Goal: Transaction & Acquisition: Book appointment/travel/reservation

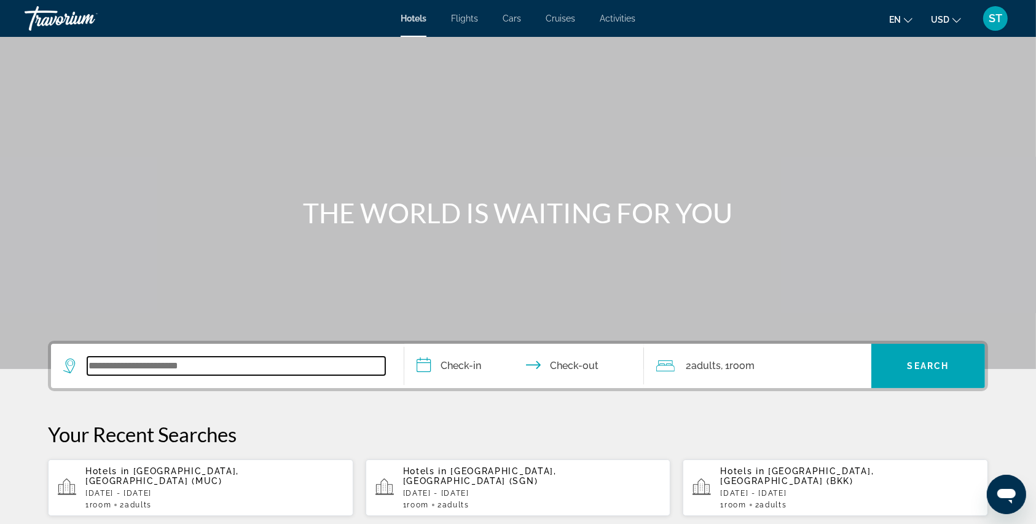
click at [192, 371] on input "Search widget" at bounding box center [236, 365] width 298 height 18
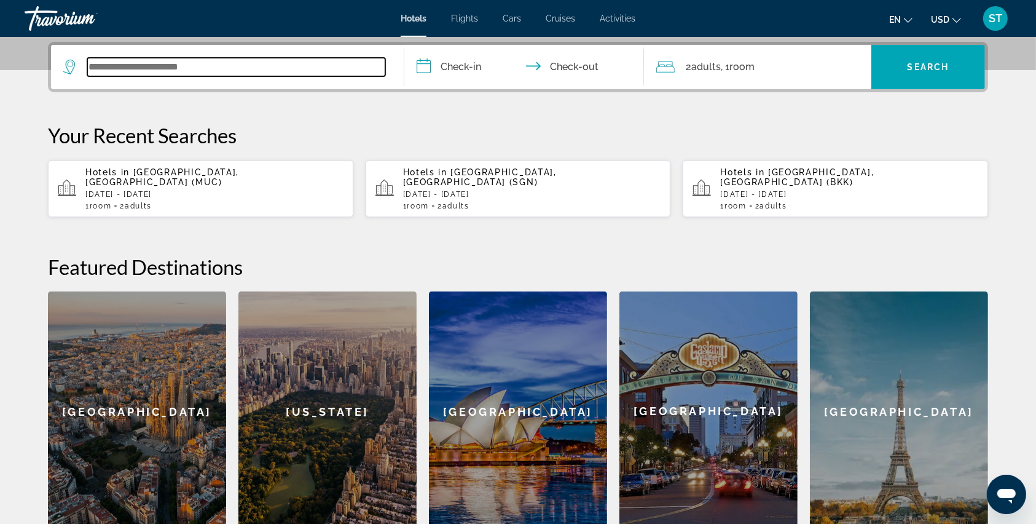
scroll to position [300, 0]
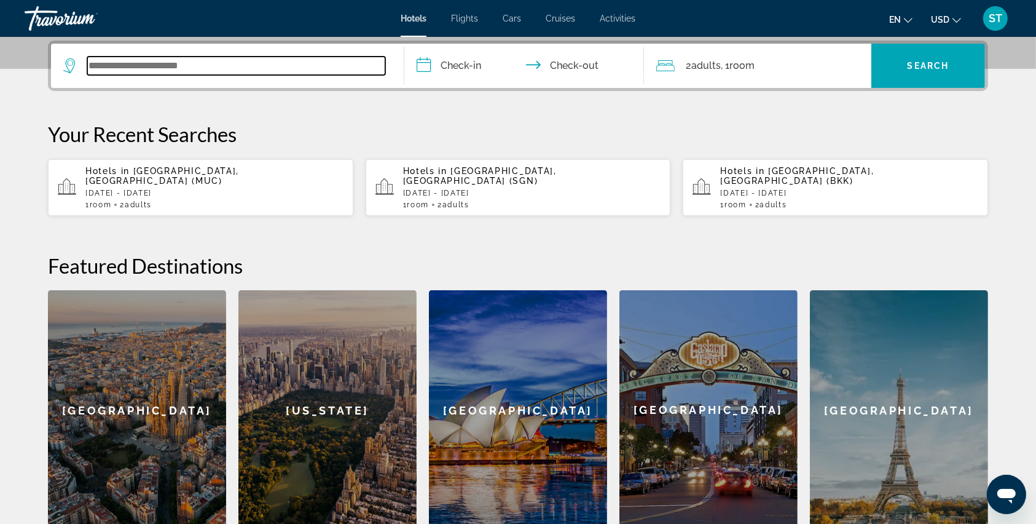
click at [92, 63] on input "Search widget" at bounding box center [236, 66] width 298 height 18
paste input "*******"
type input "*******"
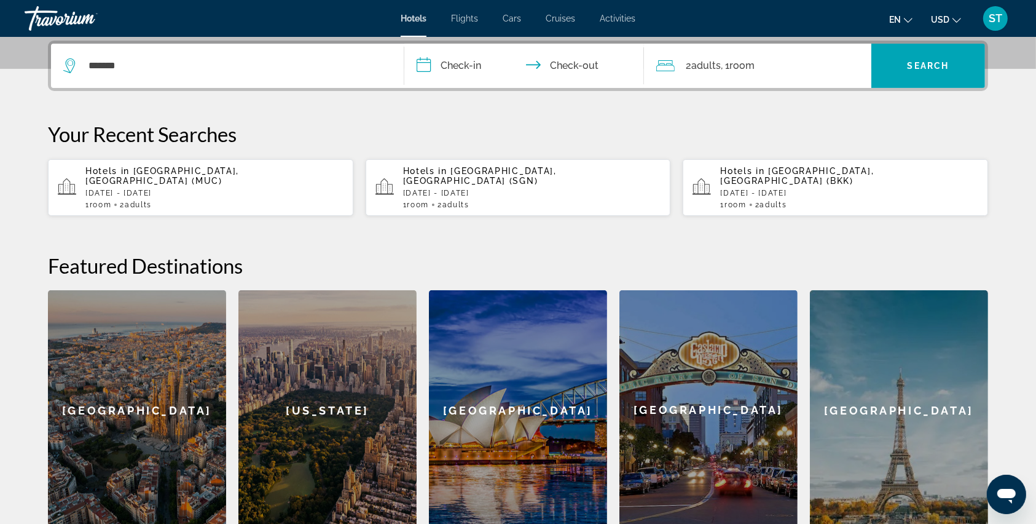
click at [426, 61] on input "**********" at bounding box center [526, 68] width 245 height 48
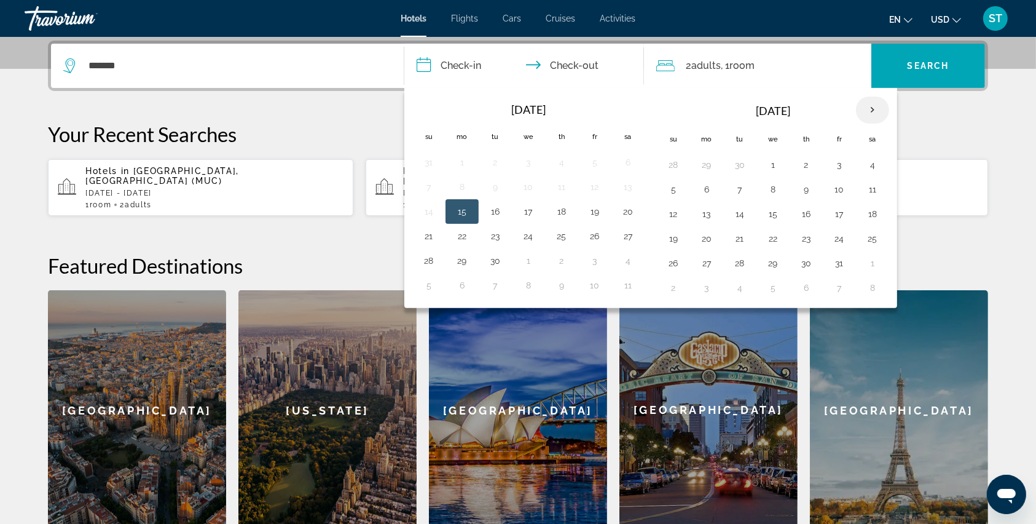
click at [869, 112] on th "Next month" at bounding box center [872, 109] width 33 height 27
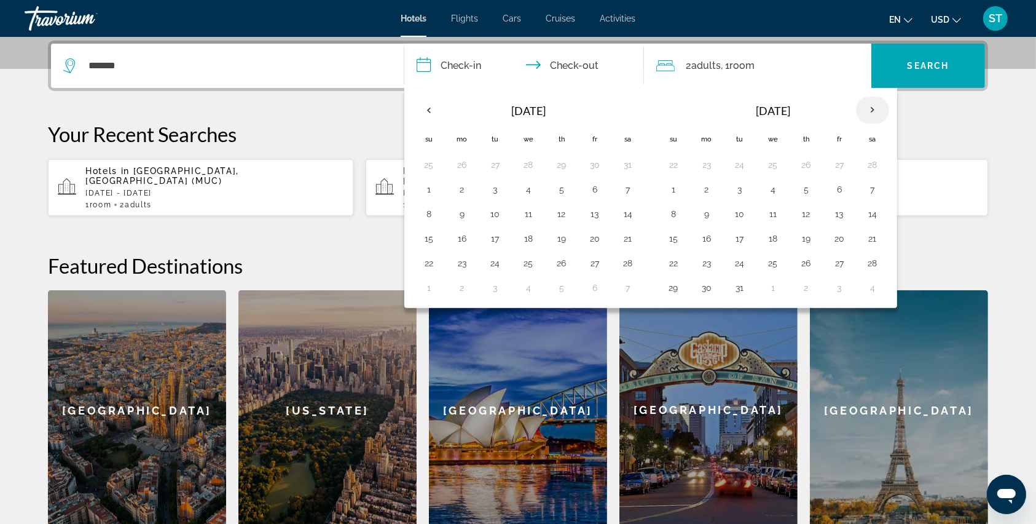
click at [869, 112] on th "Next month" at bounding box center [872, 109] width 33 height 27
click at [708, 215] on button "13" at bounding box center [707, 213] width 20 height 17
click at [804, 214] on button "16" at bounding box center [807, 213] width 20 height 17
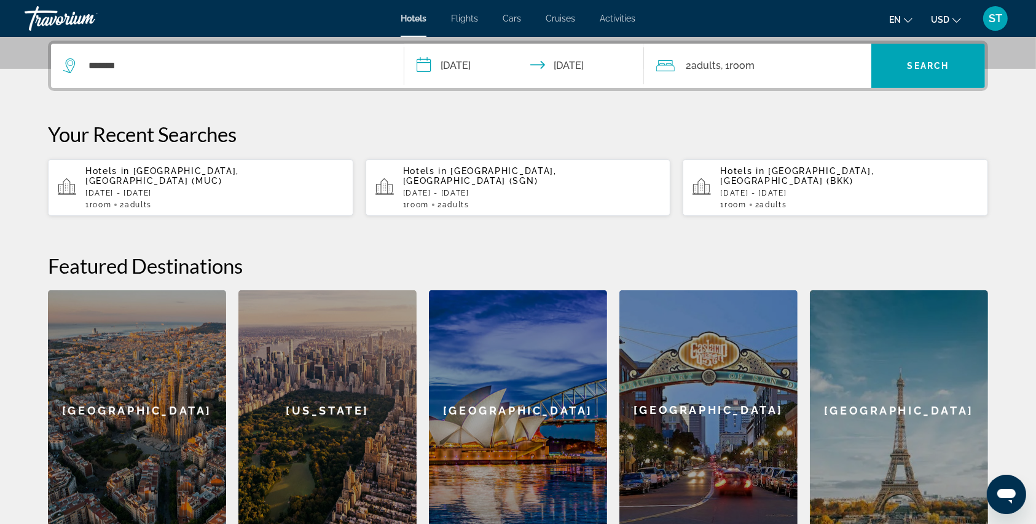
click at [425, 62] on input "**********" at bounding box center [526, 68] width 245 height 48
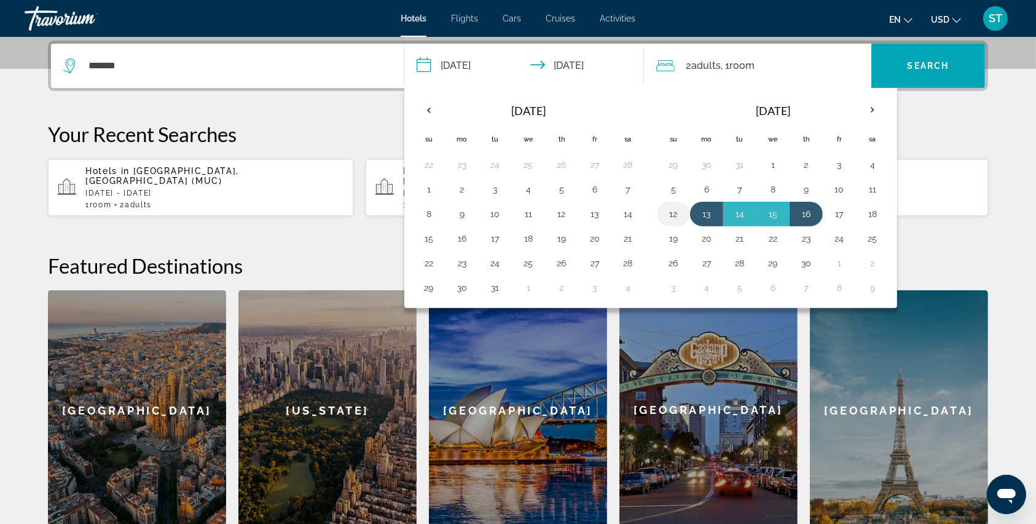
click at [671, 215] on button "12" at bounding box center [674, 213] width 20 height 17
click at [797, 211] on button "16" at bounding box center [807, 213] width 20 height 17
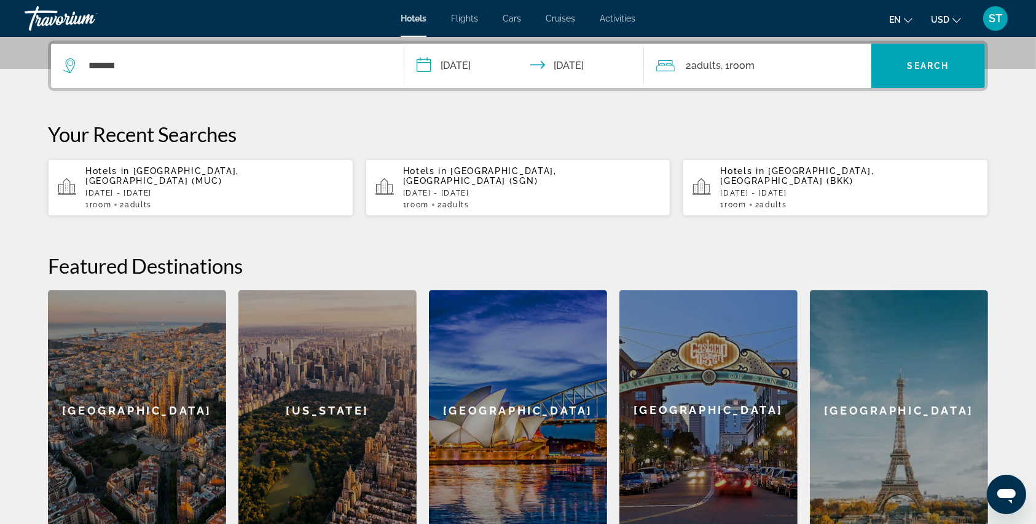
click at [428, 58] on input "**********" at bounding box center [526, 68] width 245 height 48
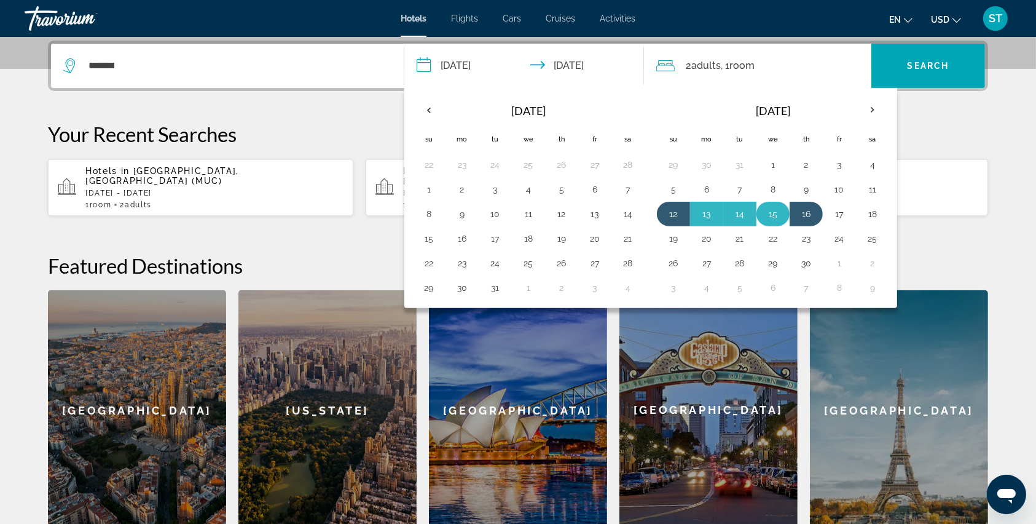
click at [775, 218] on button "15" at bounding box center [773, 213] width 20 height 17
click at [677, 210] on button "12" at bounding box center [674, 213] width 20 height 17
type input "**********"
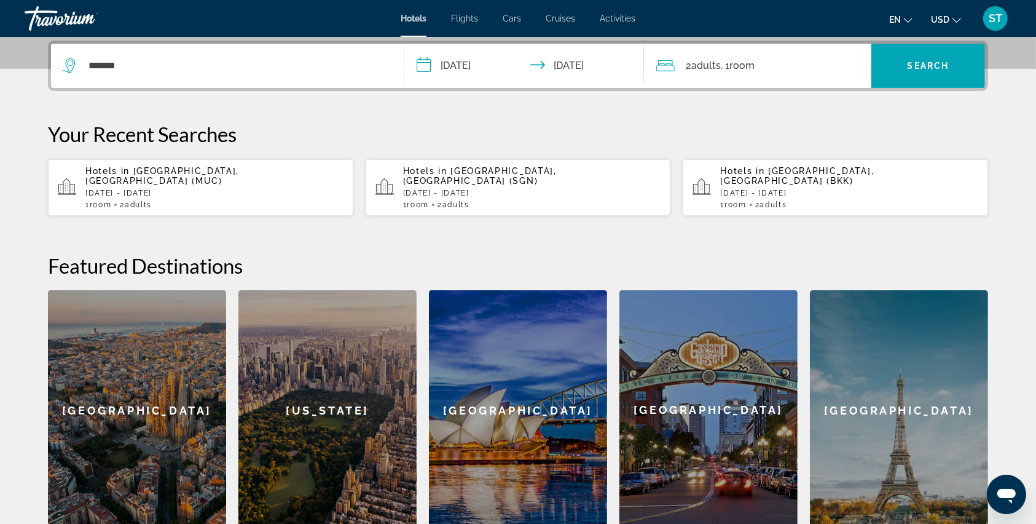
click at [427, 74] on input "**********" at bounding box center [526, 68] width 245 height 48
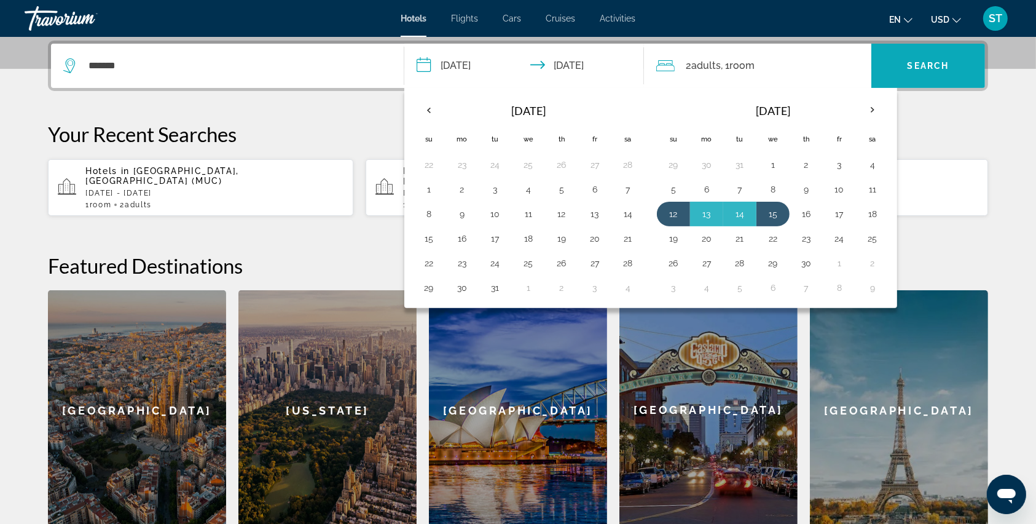
click at [926, 62] on span "Search" at bounding box center [929, 66] width 42 height 10
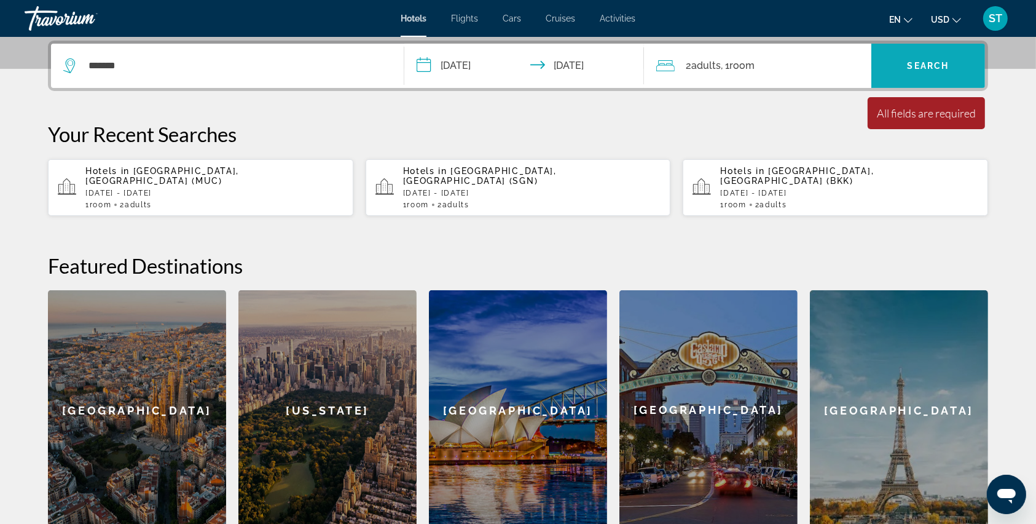
click at [926, 62] on span "Search" at bounding box center [929, 66] width 42 height 10
click at [173, 81] on div "*******" at bounding box center [227, 66] width 328 height 44
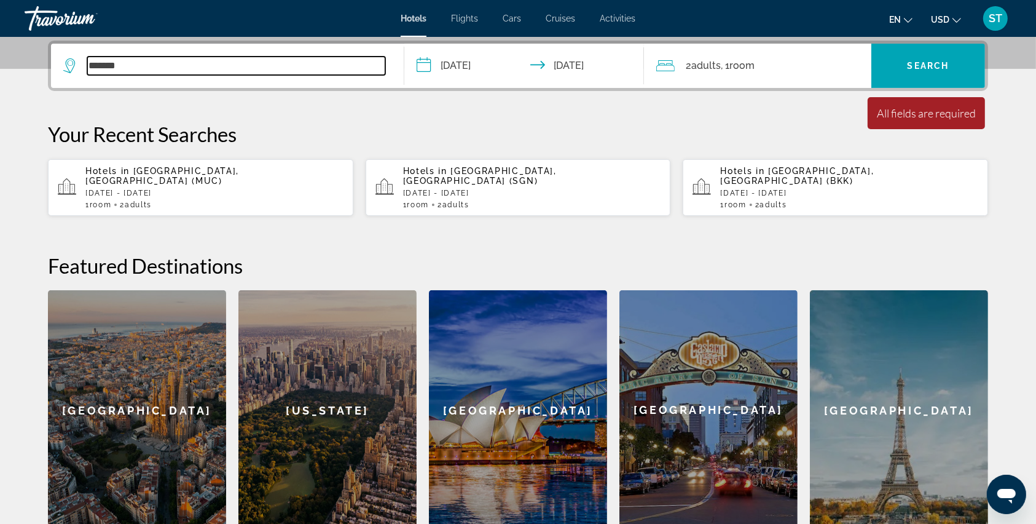
click at [168, 71] on input "*******" at bounding box center [236, 66] width 298 height 18
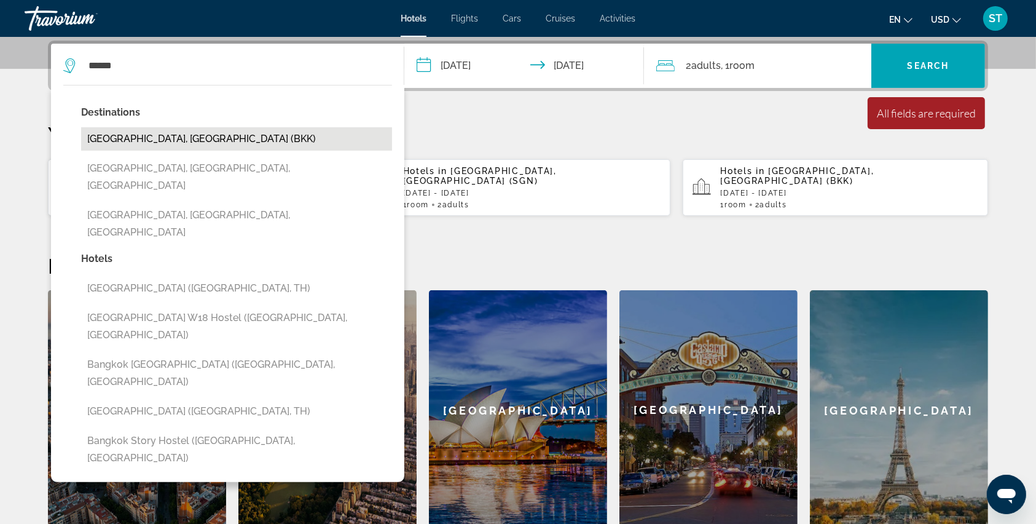
click at [131, 138] on button "[GEOGRAPHIC_DATA], [GEOGRAPHIC_DATA] (BKK)" at bounding box center [236, 138] width 311 height 23
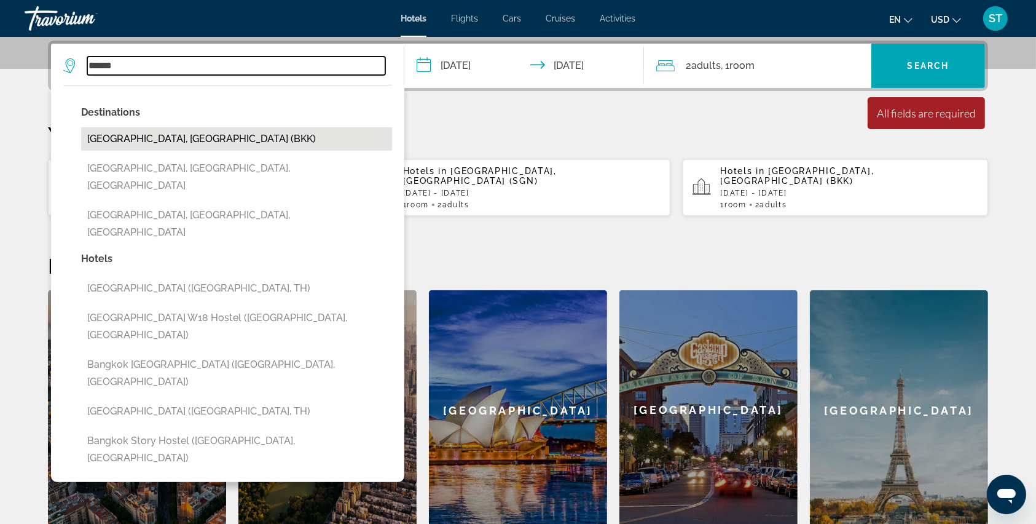
type input "**********"
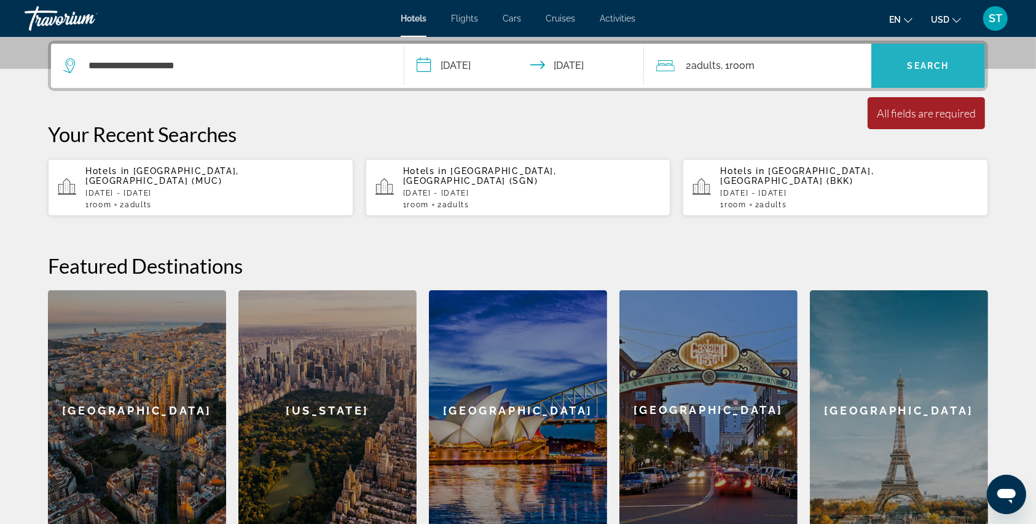
click at [906, 63] on span "Search widget" at bounding box center [929, 66] width 114 height 30
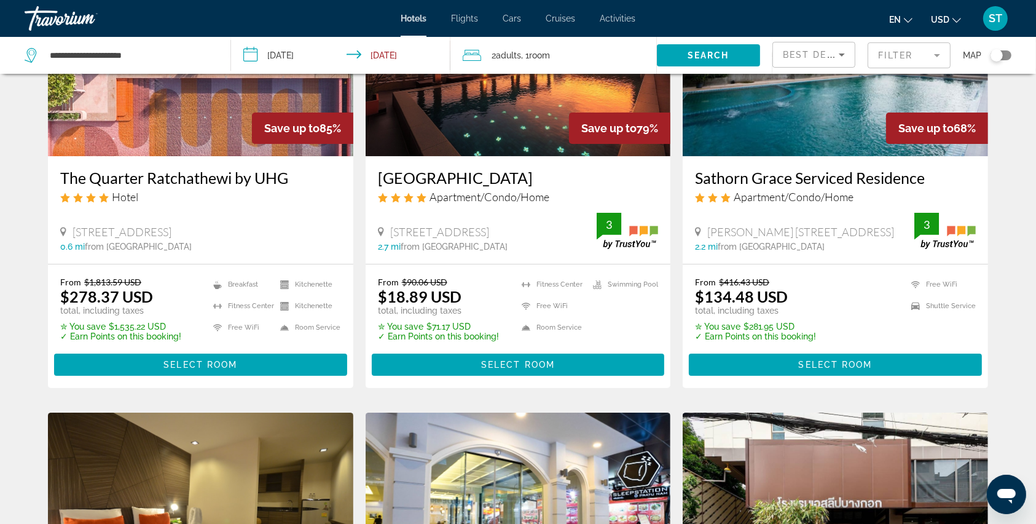
scroll to position [163, 0]
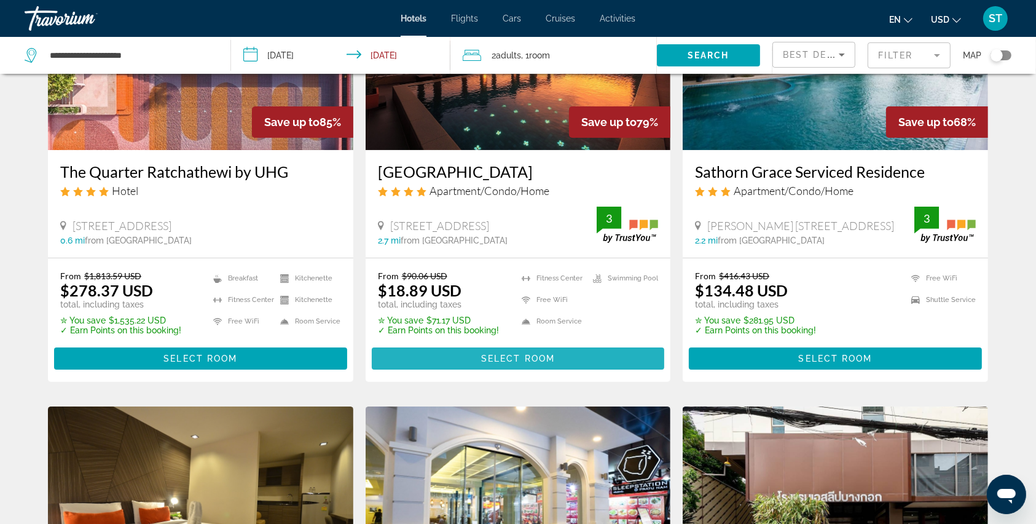
click at [487, 354] on span "Select Room" at bounding box center [518, 358] width 74 height 10
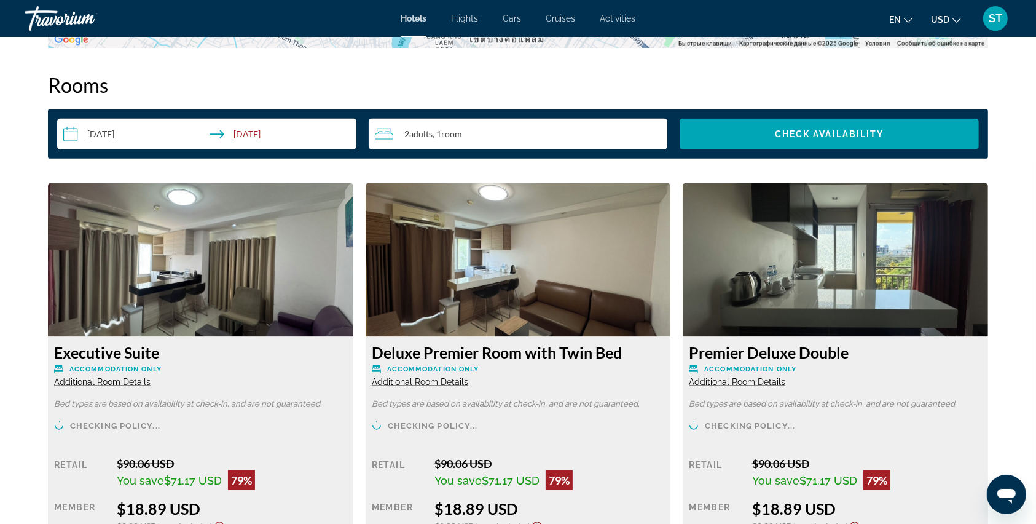
scroll to position [1639, 0]
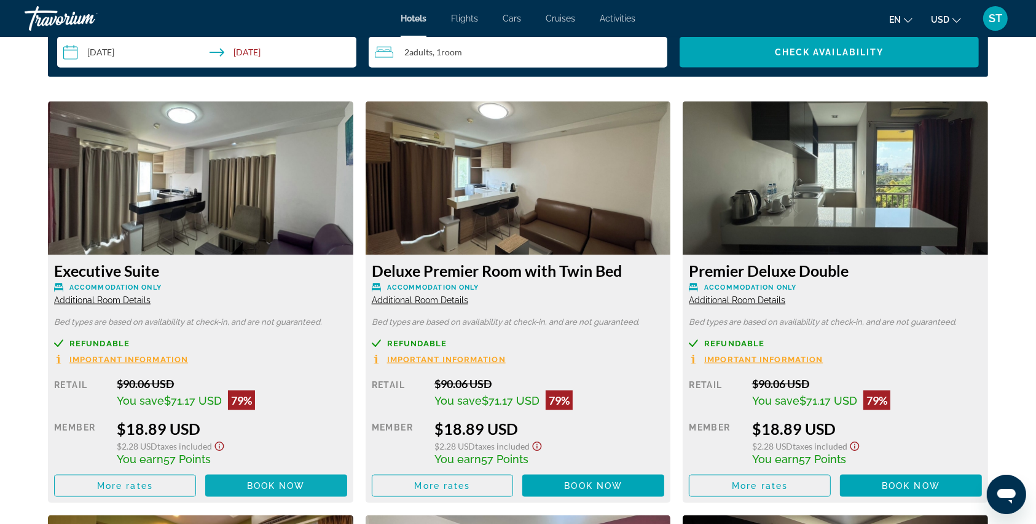
click at [256, 481] on span "Book now" at bounding box center [276, 486] width 58 height 10
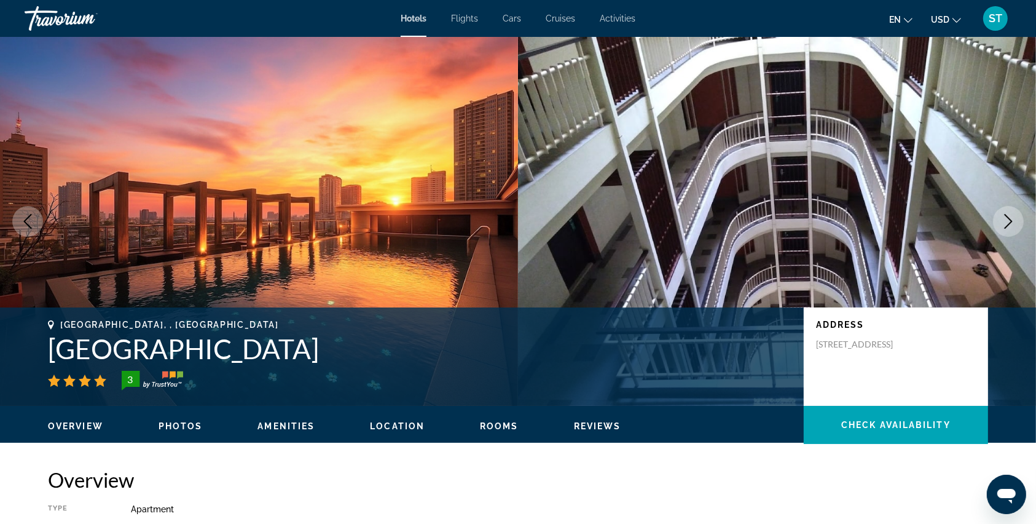
click at [1012, 220] on icon "Next image" at bounding box center [1009, 221] width 8 height 15
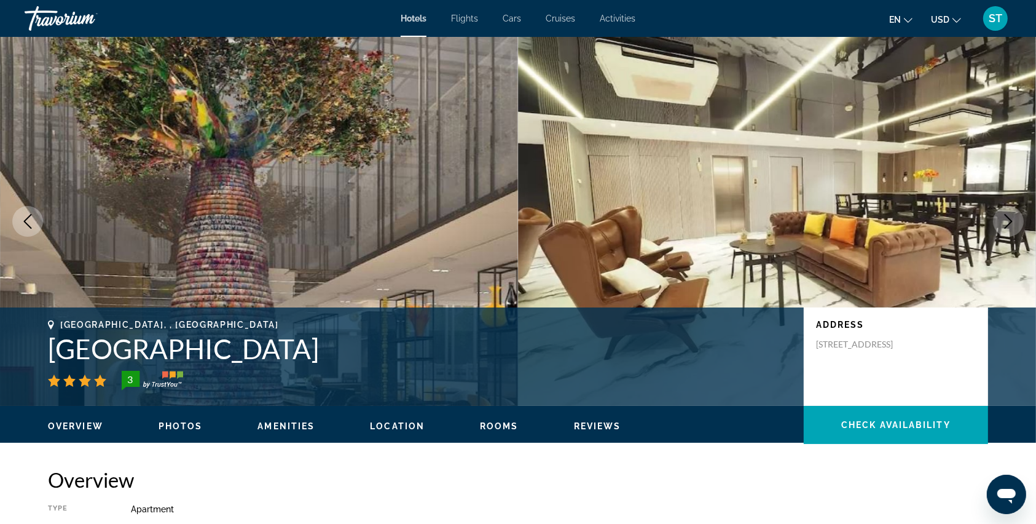
click at [1012, 220] on icon "Next image" at bounding box center [1009, 221] width 8 height 15
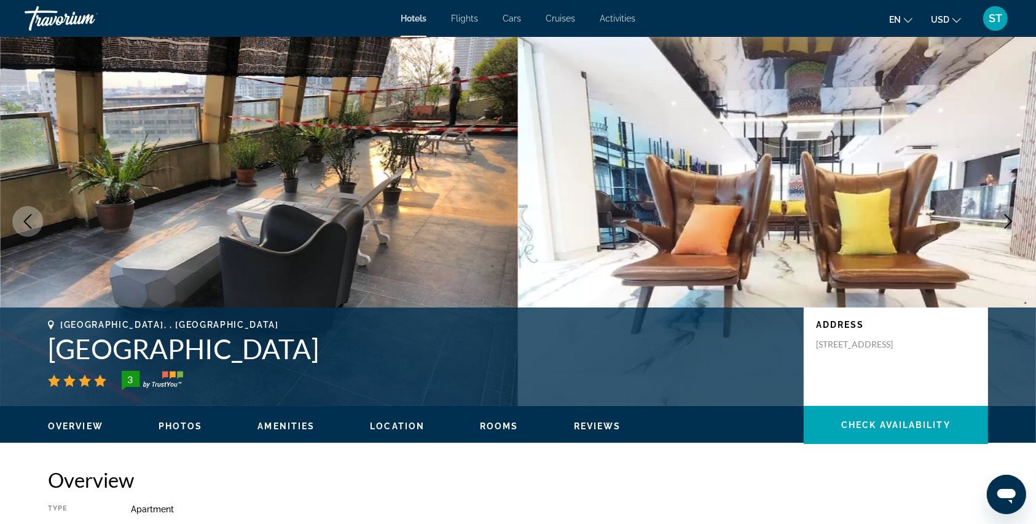
click at [1012, 220] on icon "Next image" at bounding box center [1009, 221] width 8 height 15
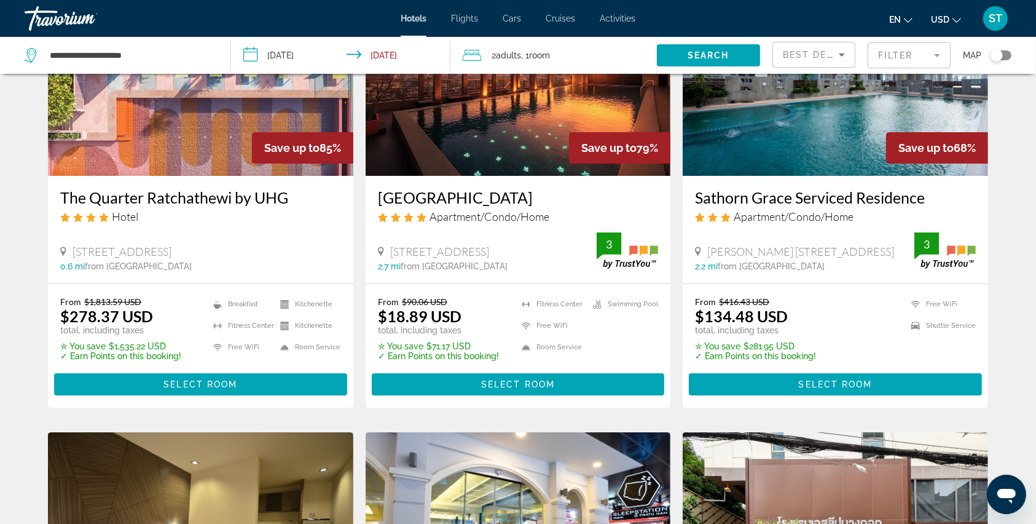
scroll to position [163, 0]
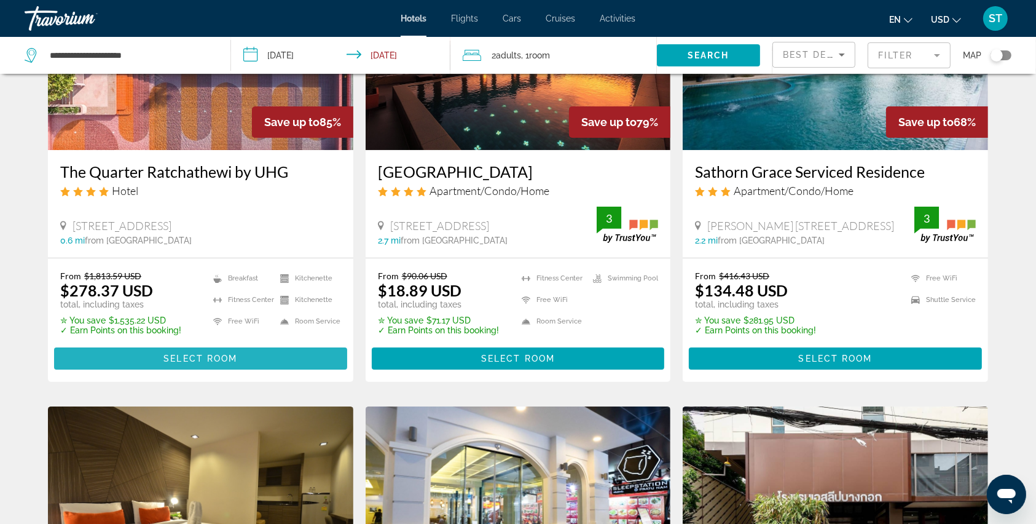
click at [171, 356] on span "Select Room" at bounding box center [200, 358] width 74 height 10
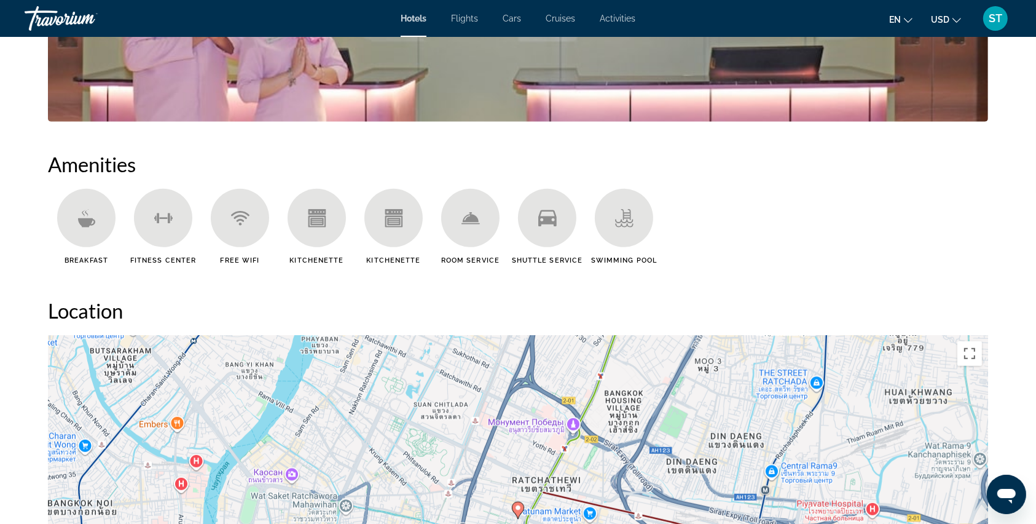
scroll to position [492, 0]
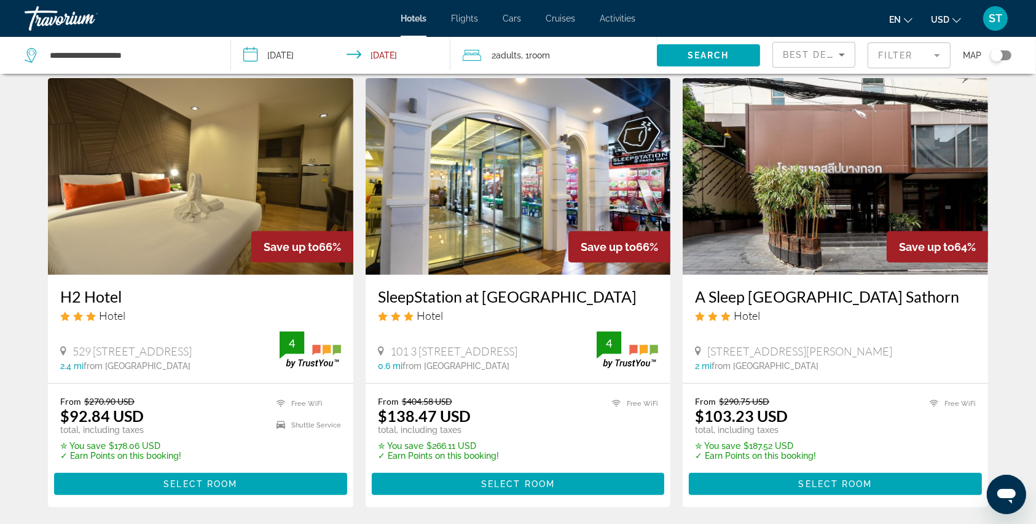
scroll to position [573, 0]
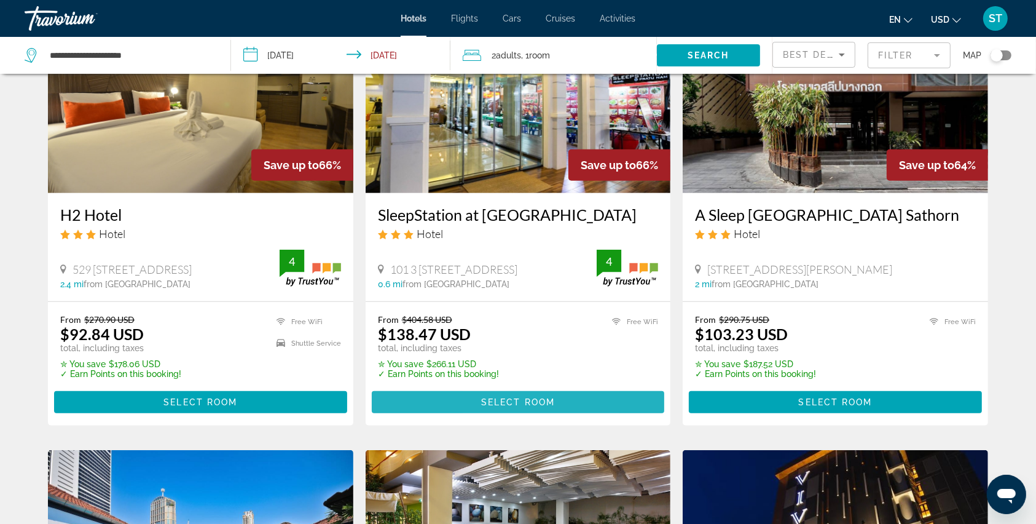
click at [486, 406] on span "Select Room" at bounding box center [518, 402] width 74 height 10
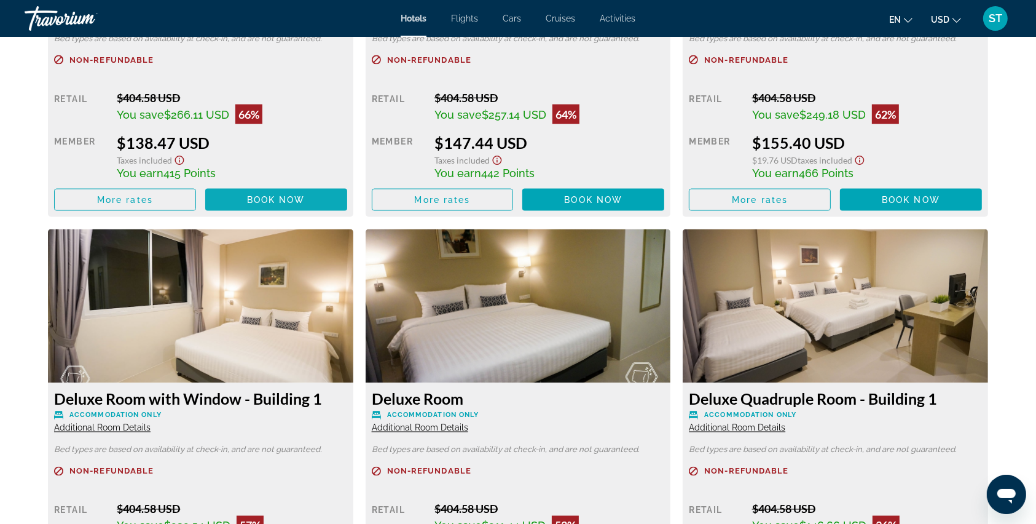
scroll to position [1884, 0]
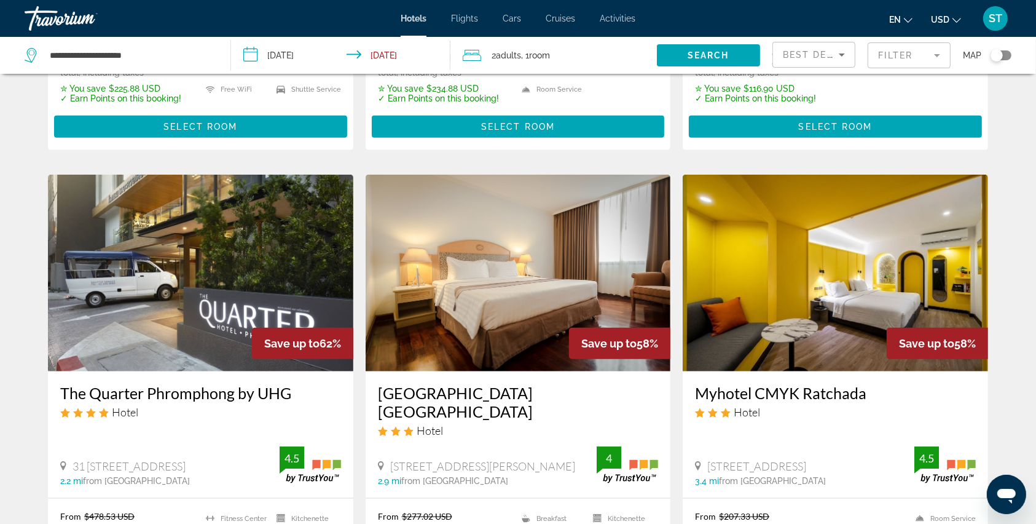
scroll to position [1393, 0]
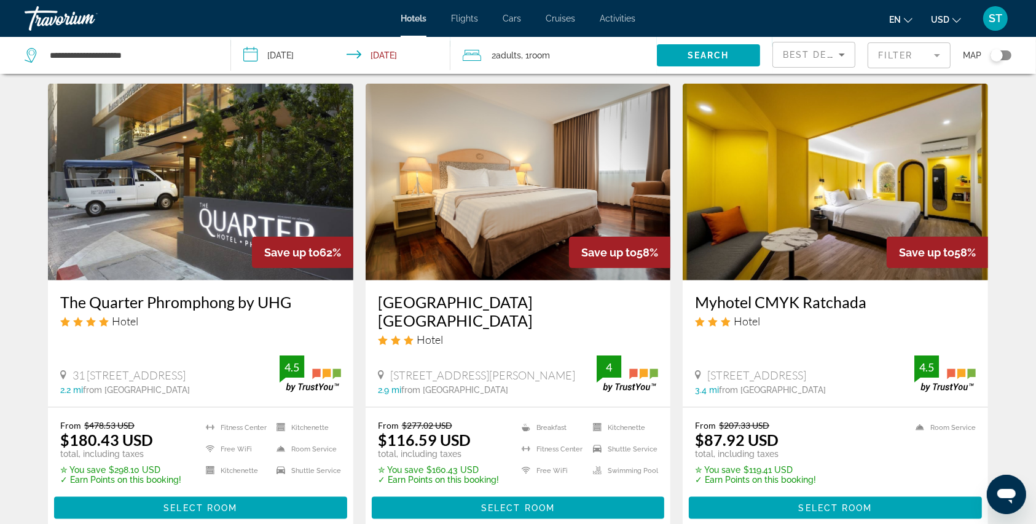
click at [888, 66] on mat-form-field "Filter" at bounding box center [909, 55] width 83 height 26
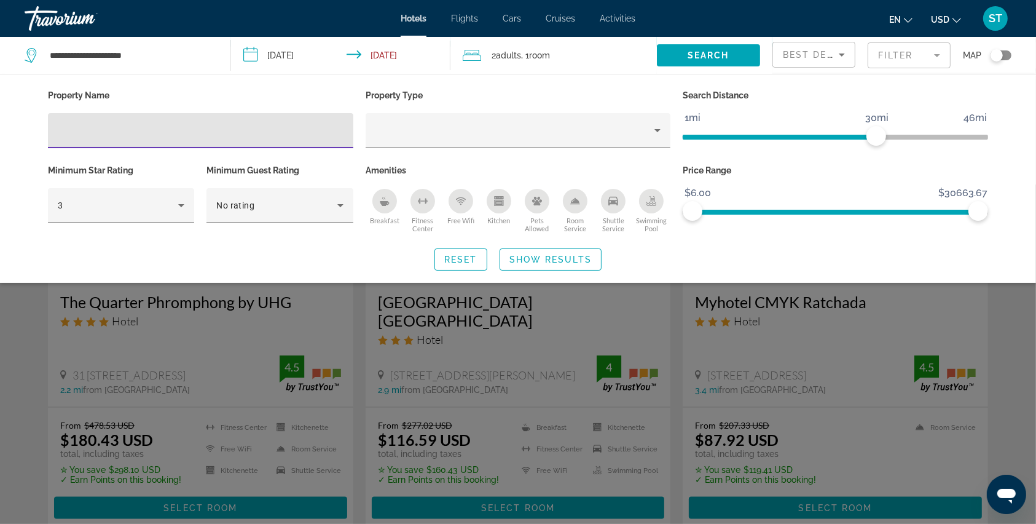
click at [377, 202] on div "Breakfast" at bounding box center [384, 201] width 25 height 25
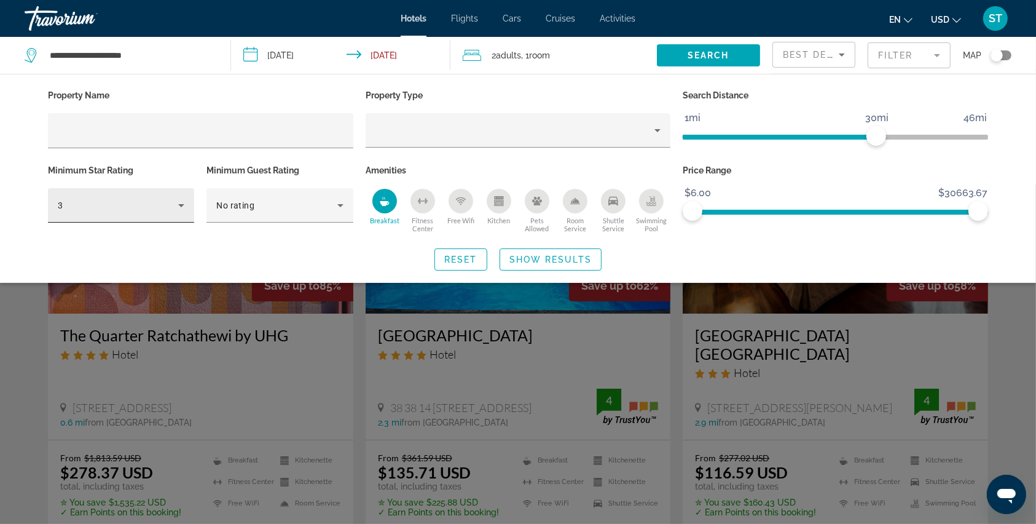
click at [181, 205] on icon "Hotel Filters" at bounding box center [181, 205] width 6 height 3
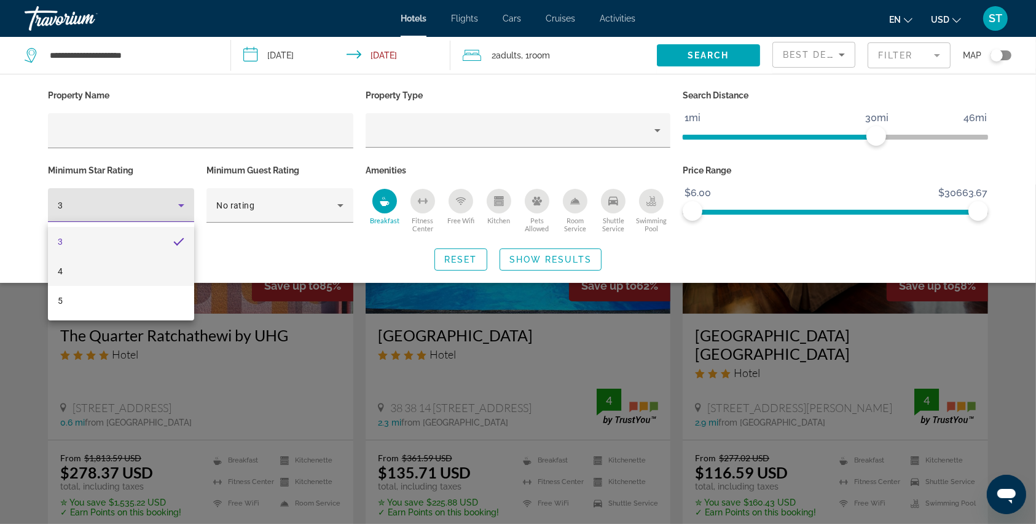
click at [120, 269] on mat-option "4" at bounding box center [121, 271] width 146 height 30
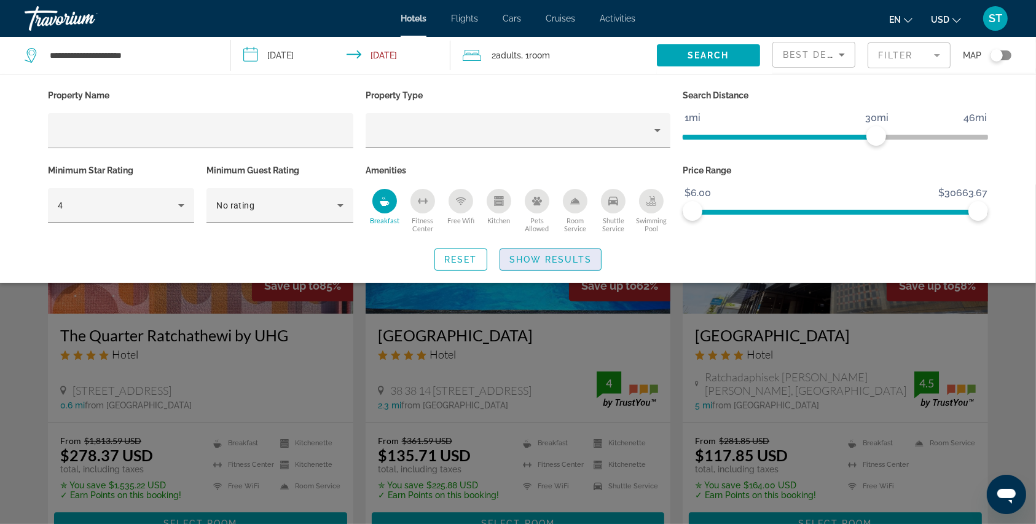
click at [520, 258] on span "Show Results" at bounding box center [551, 259] width 82 height 10
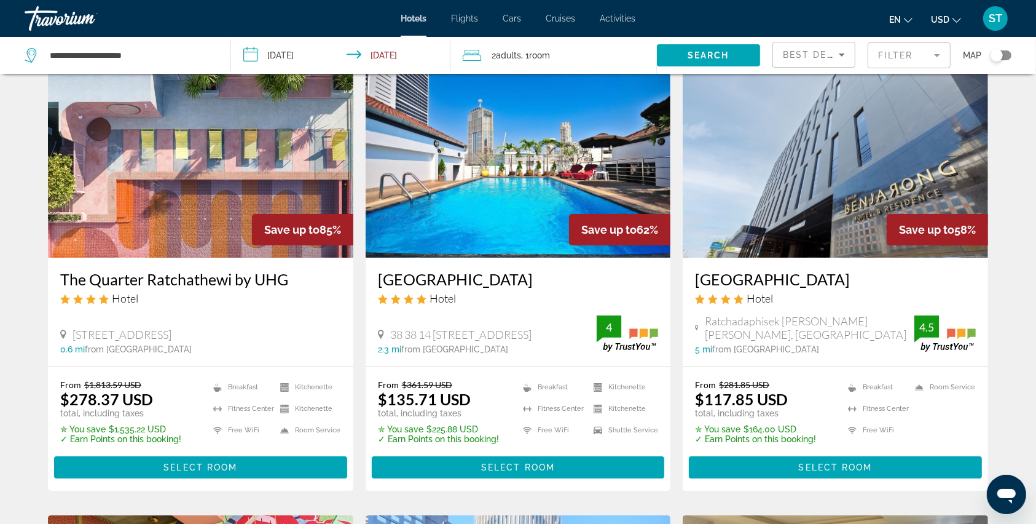
scroll to position [82, 0]
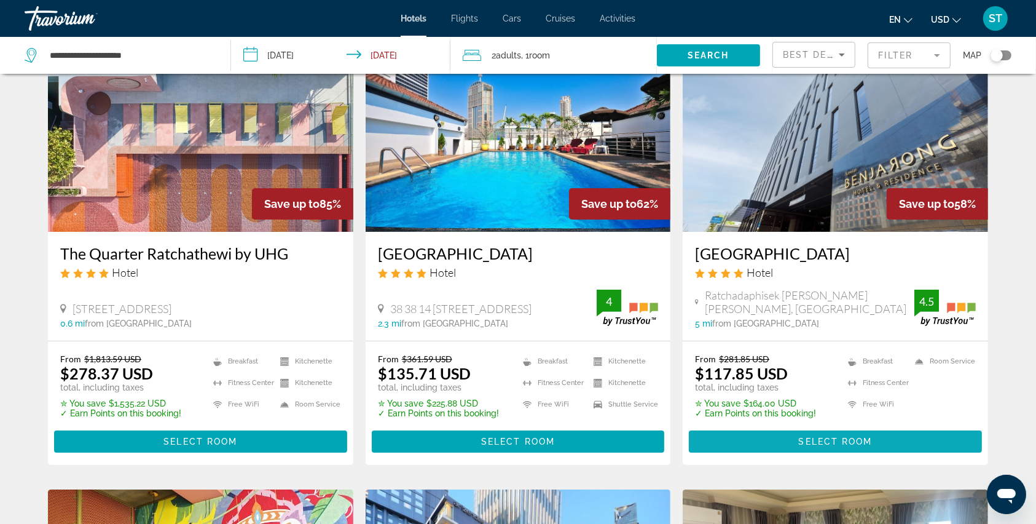
click at [801, 436] on span "Select Room" at bounding box center [836, 441] width 74 height 10
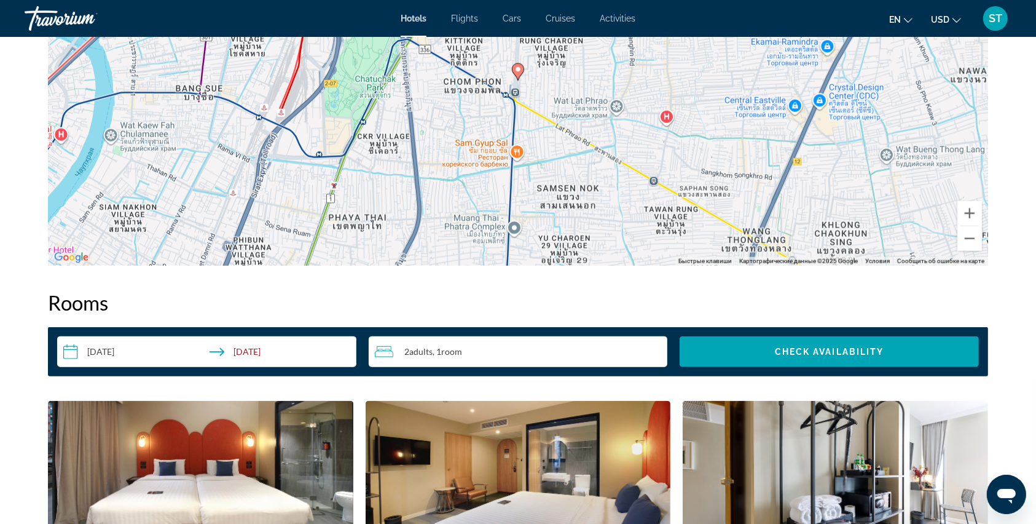
scroll to position [1311, 0]
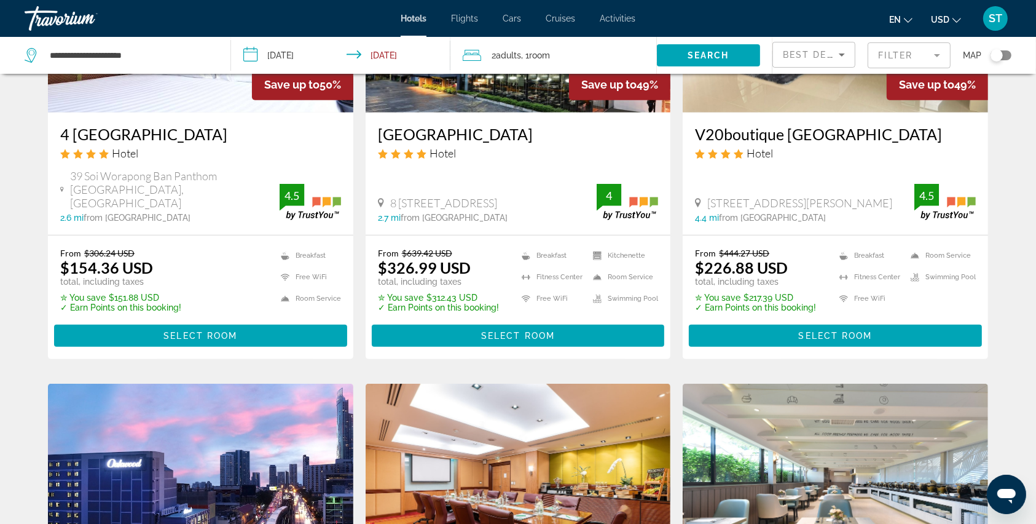
scroll to position [983, 0]
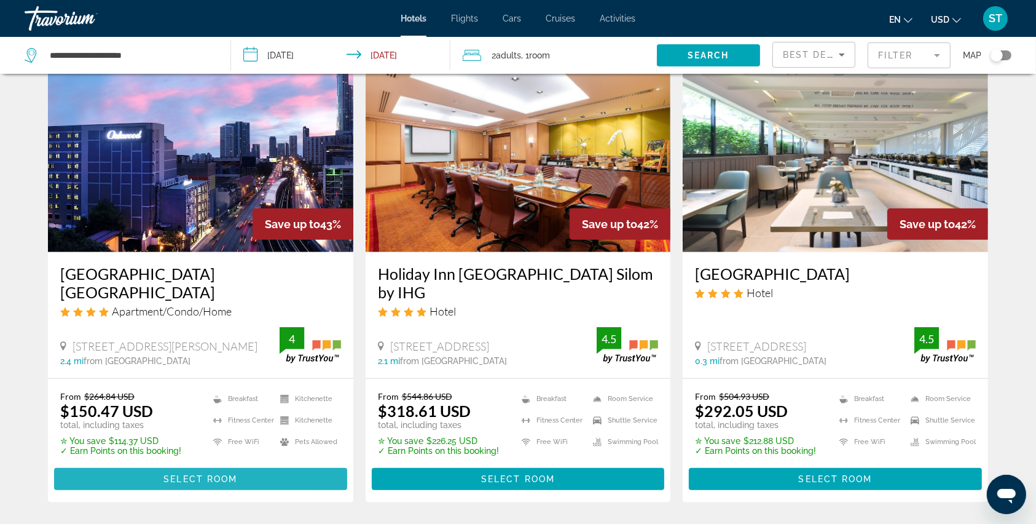
click at [207, 474] on span "Select Room" at bounding box center [200, 479] width 74 height 10
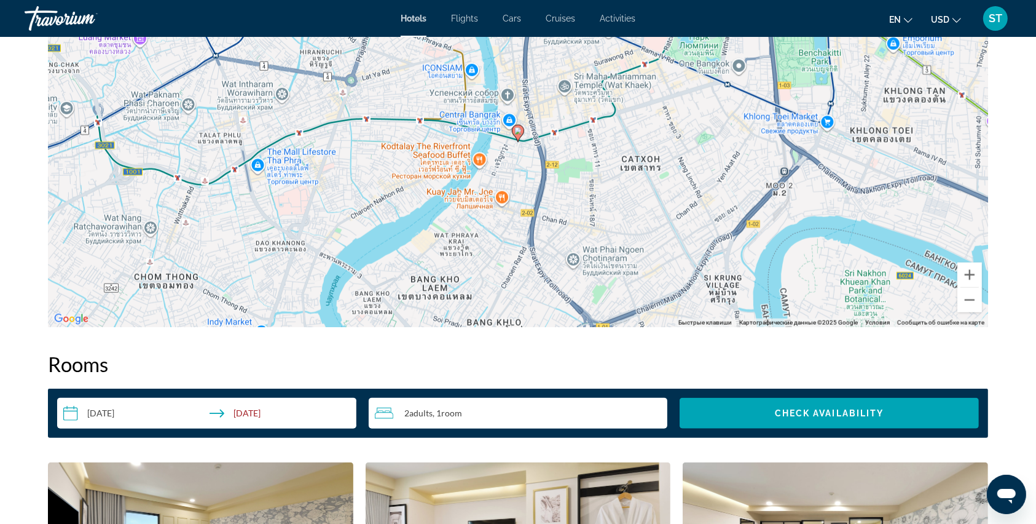
scroll to position [1147, 0]
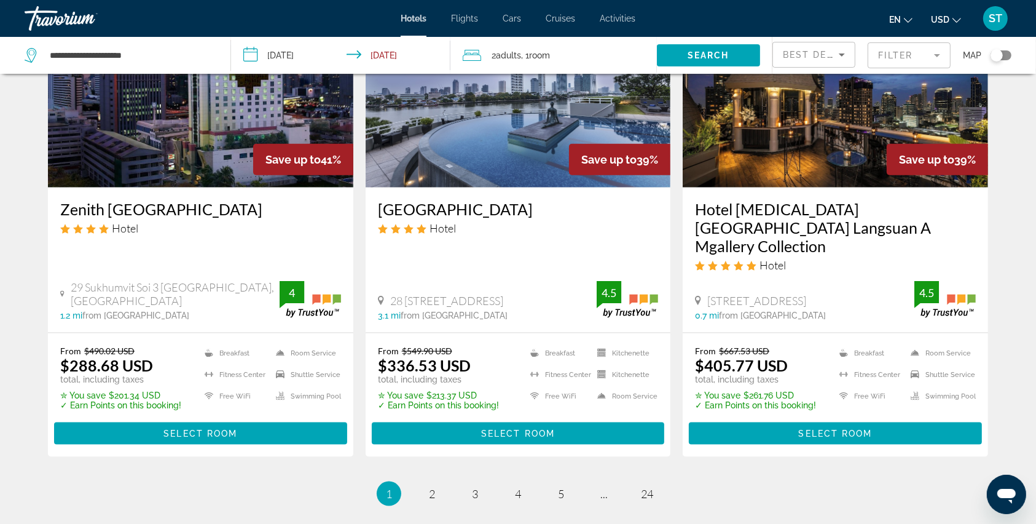
scroll to position [1557, 0]
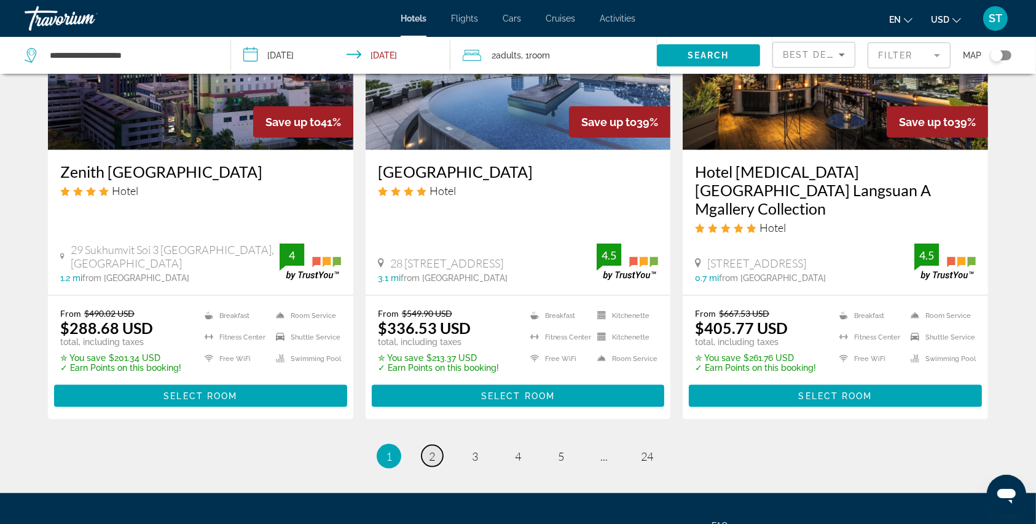
click at [428, 445] on link "page 2" at bounding box center [433, 456] width 22 height 22
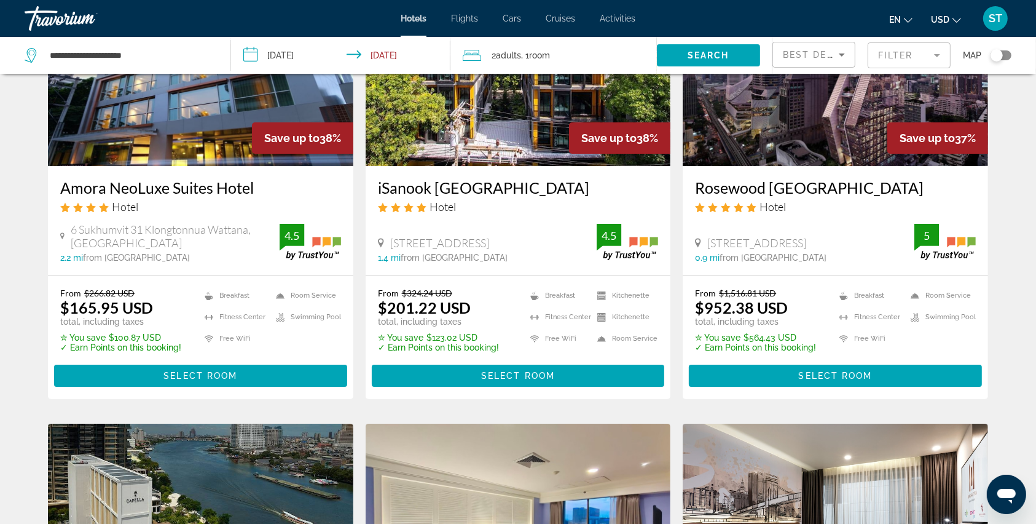
scroll to position [163, 0]
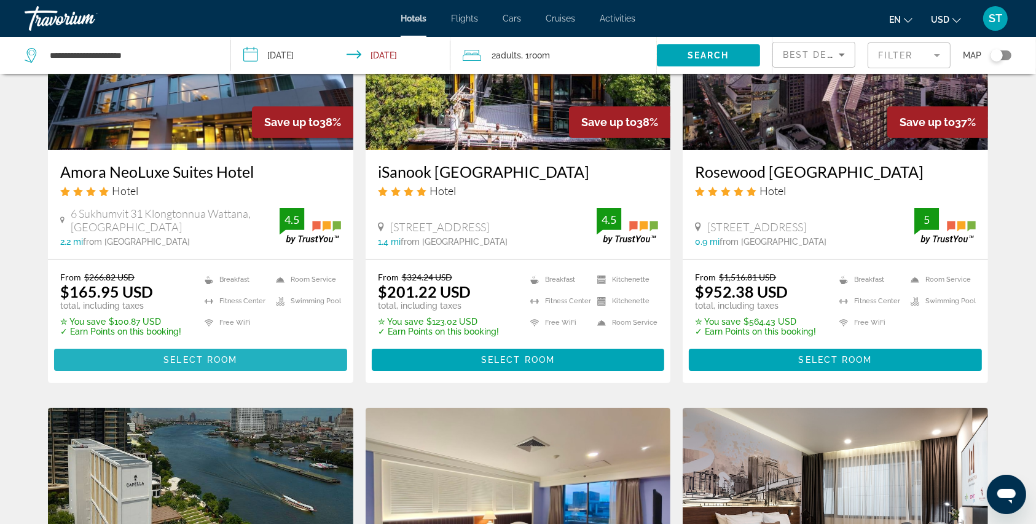
click at [205, 362] on span "Select Room" at bounding box center [200, 360] width 74 height 10
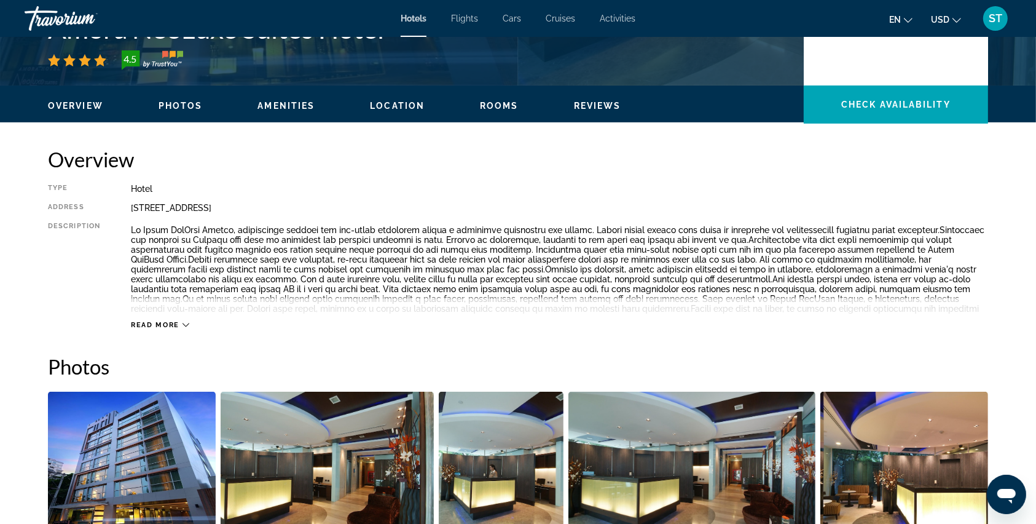
scroll to position [246, 0]
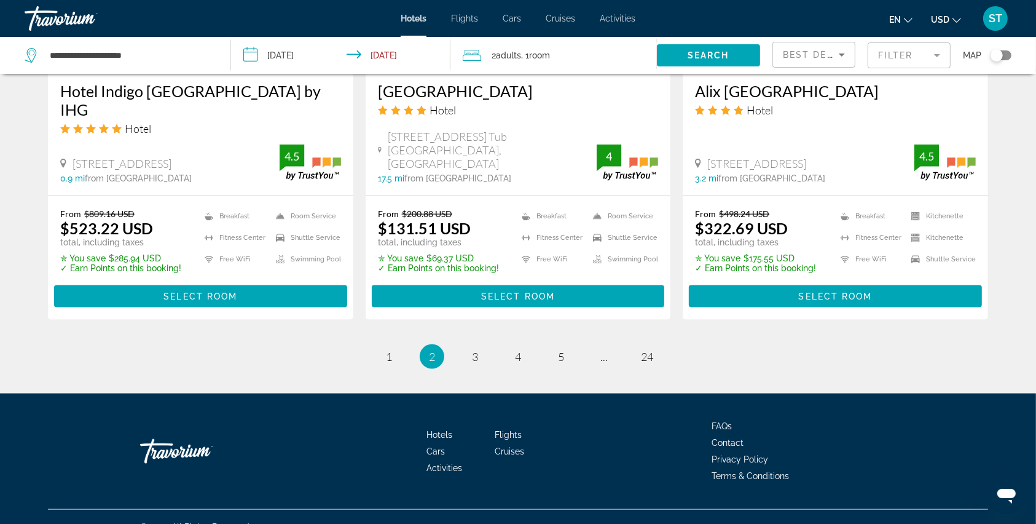
scroll to position [1626, 0]
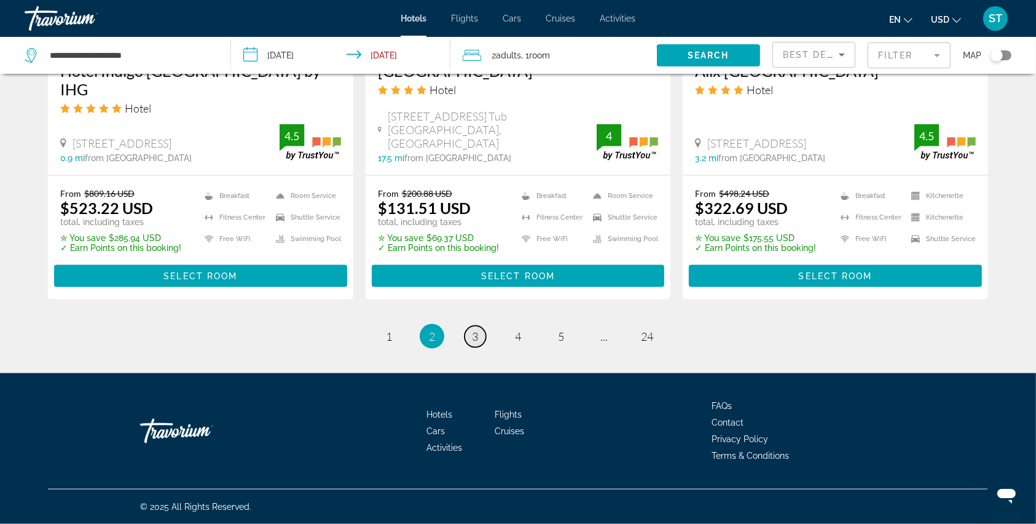
click at [474, 337] on span "3" at bounding box center [475, 336] width 6 height 14
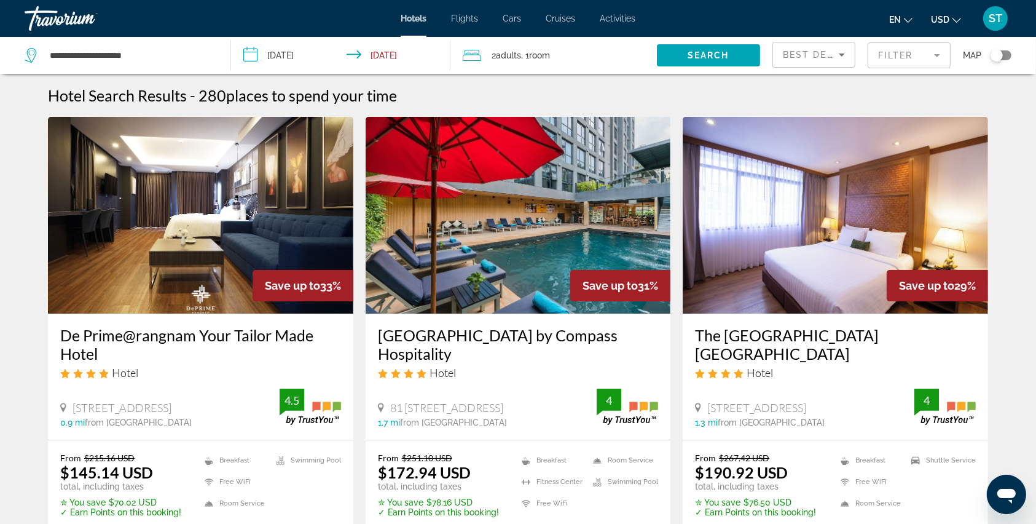
scroll to position [82, 0]
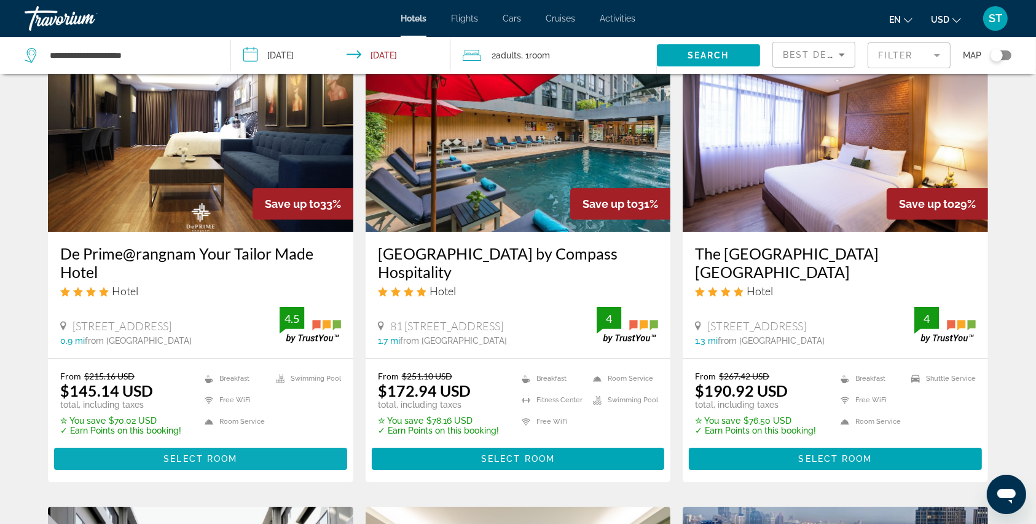
click at [178, 459] on span "Select Room" at bounding box center [200, 459] width 74 height 10
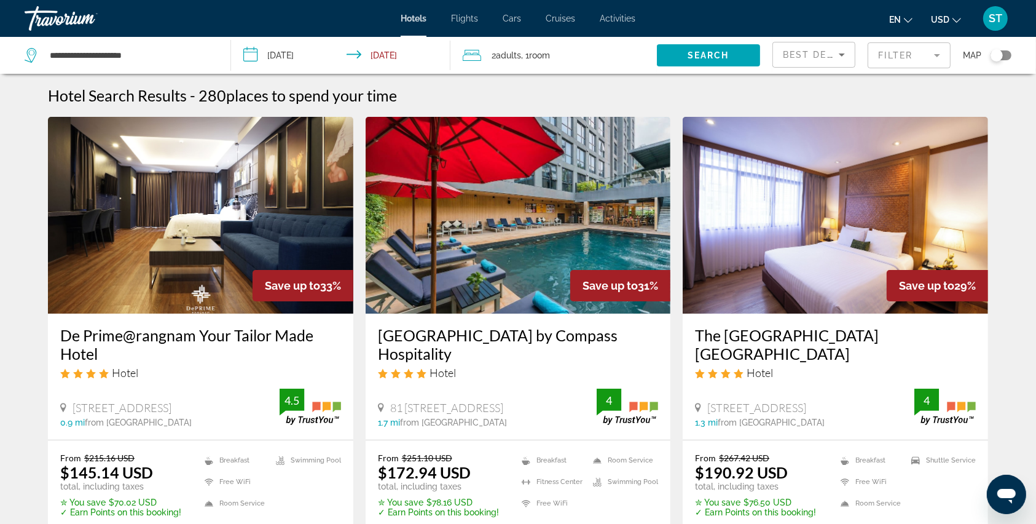
click at [240, 57] on input "**********" at bounding box center [343, 57] width 224 height 41
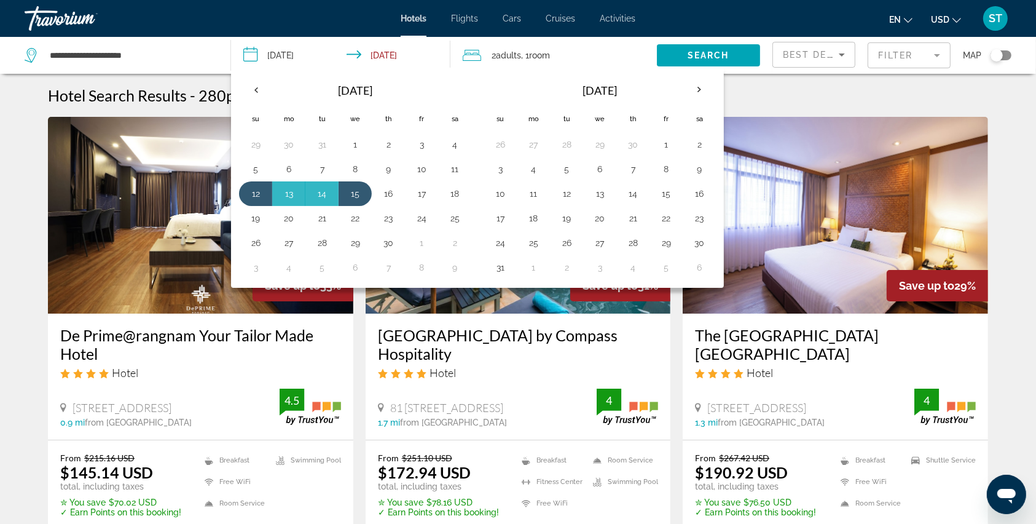
click at [404, 352] on h3 "Galleria 12 Sukhumvit Bangkok by Compass Hospitality" at bounding box center [518, 344] width 281 height 37
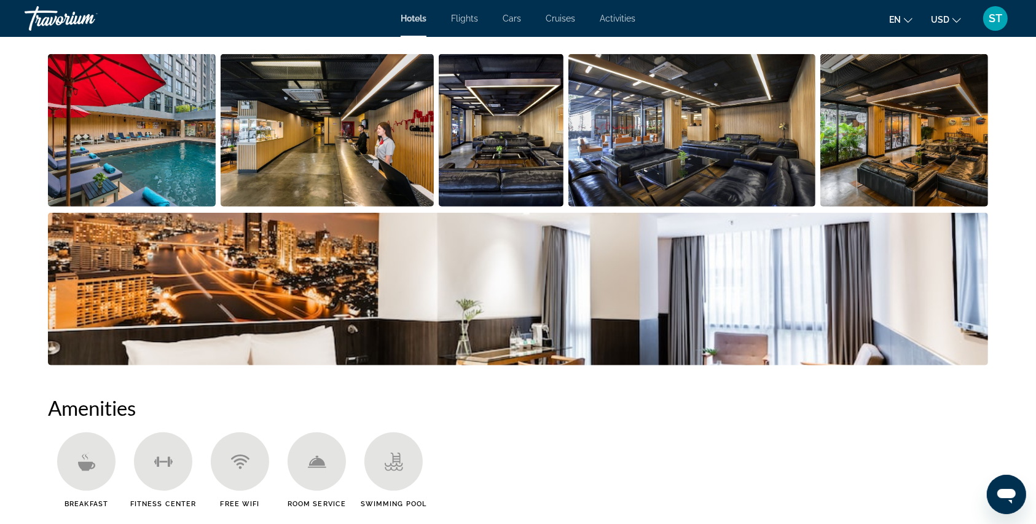
scroll to position [577, 0]
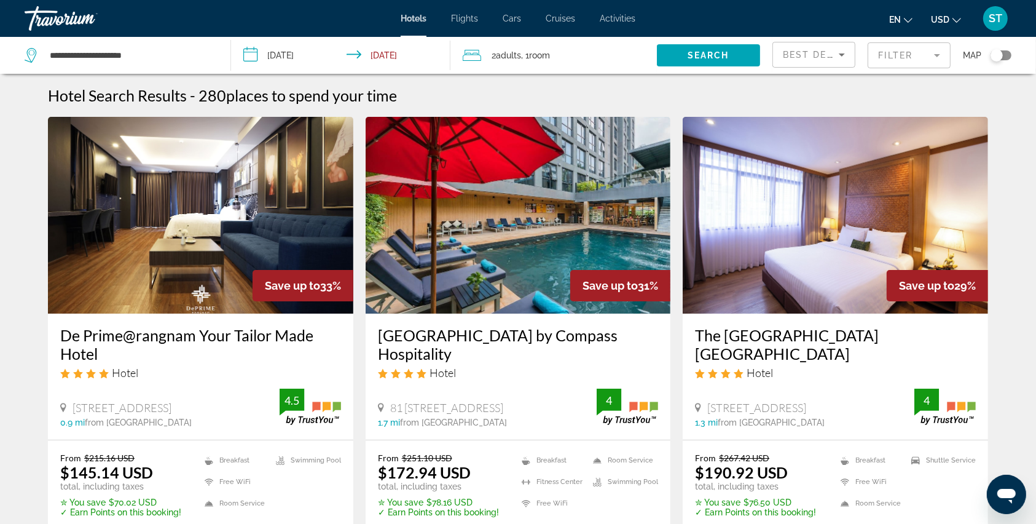
click at [889, 53] on mat-form-field "Filter" at bounding box center [909, 55] width 83 height 26
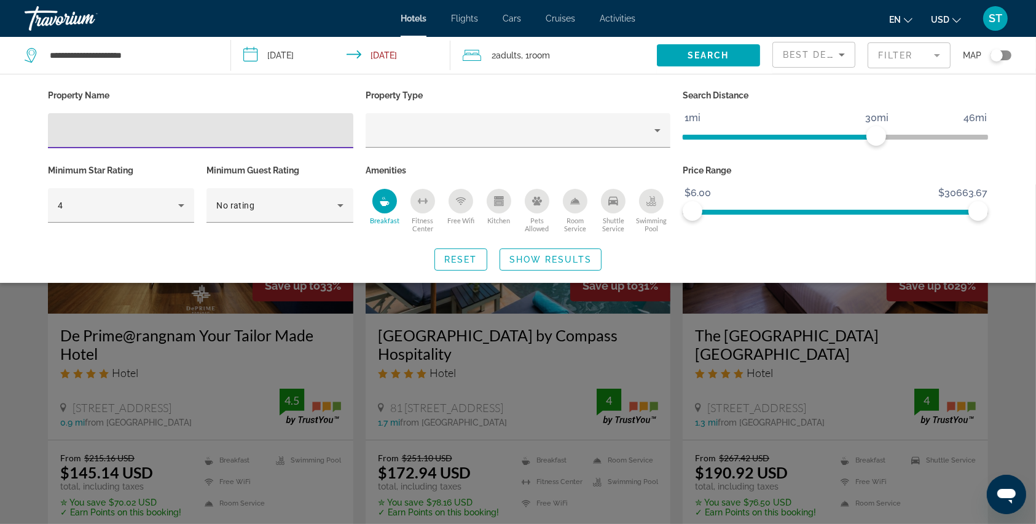
click at [826, 53] on span "Best Deals" at bounding box center [815, 55] width 64 height 10
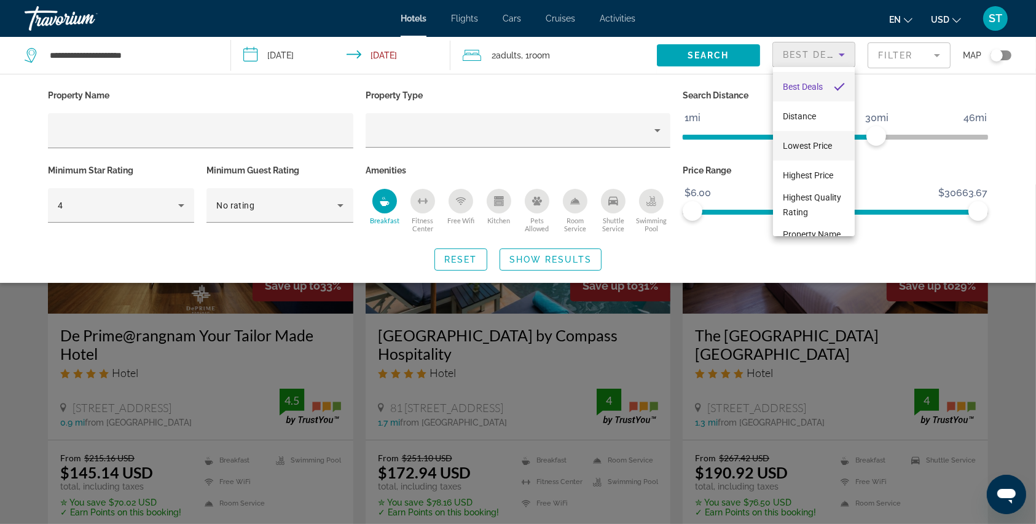
click at [804, 143] on span "Lowest Price" at bounding box center [807, 146] width 49 height 10
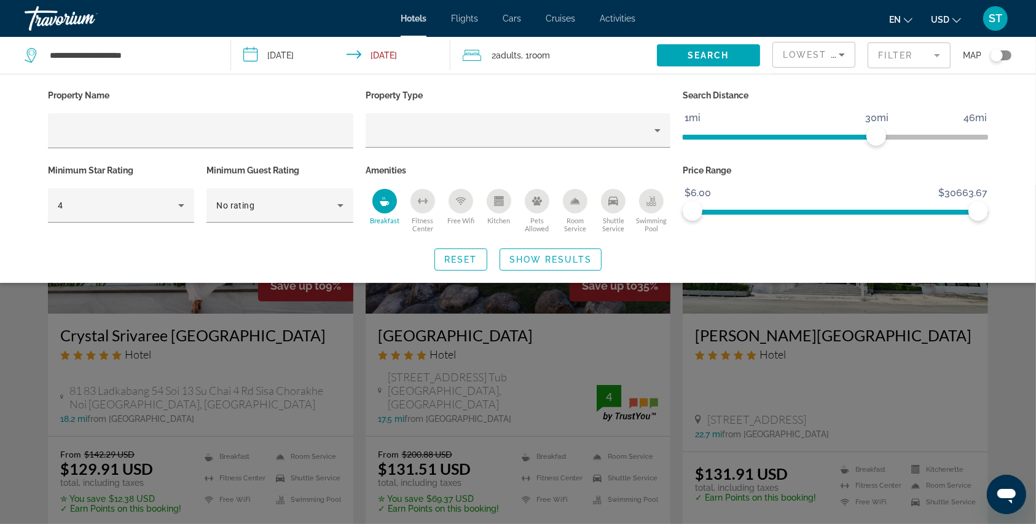
click at [527, 336] on div "Search widget" at bounding box center [518, 353] width 1036 height 339
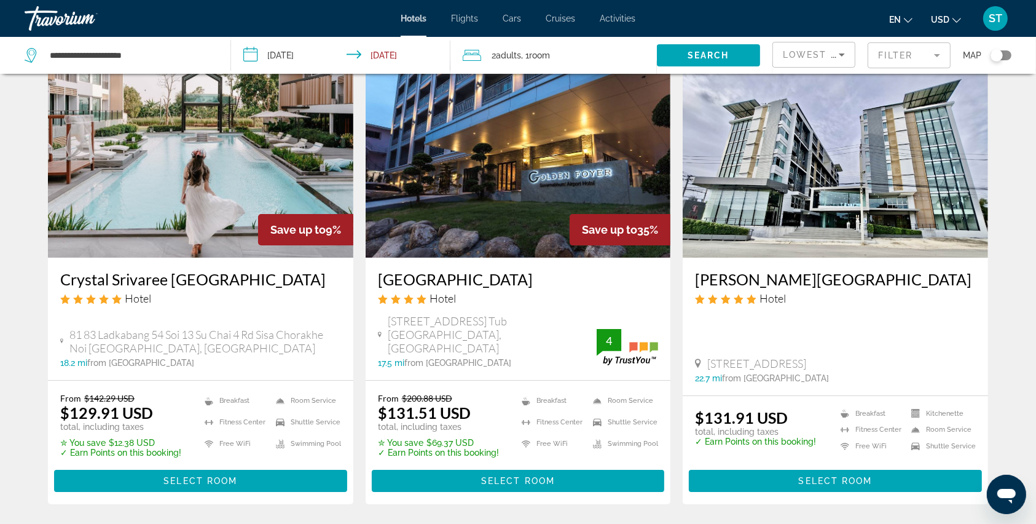
scroll to position [82, 0]
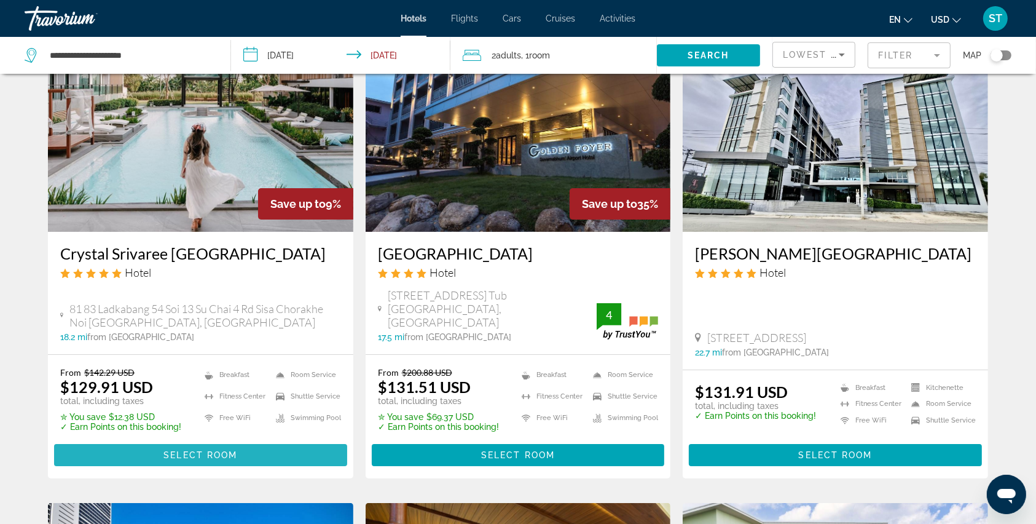
click at [207, 458] on span "Select Room" at bounding box center [200, 455] width 74 height 10
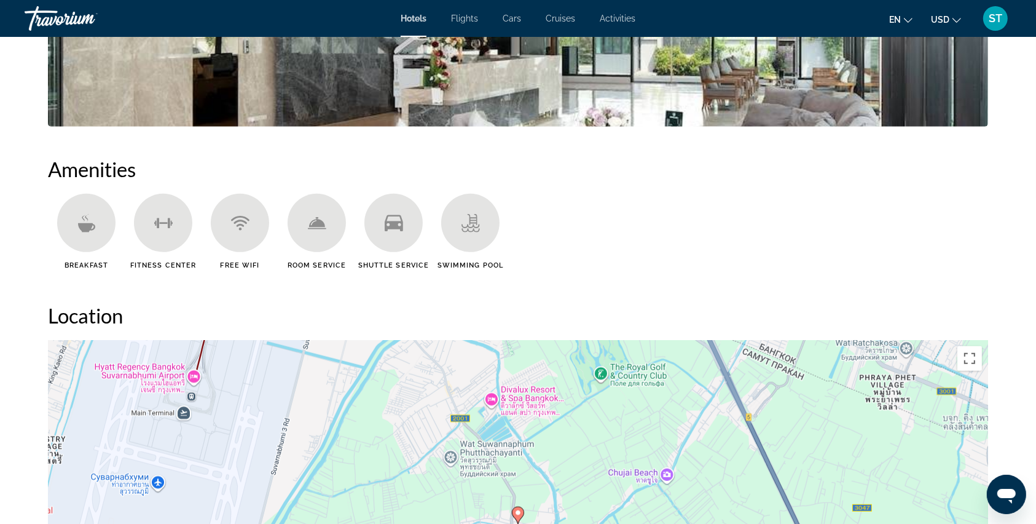
scroll to position [812, 0]
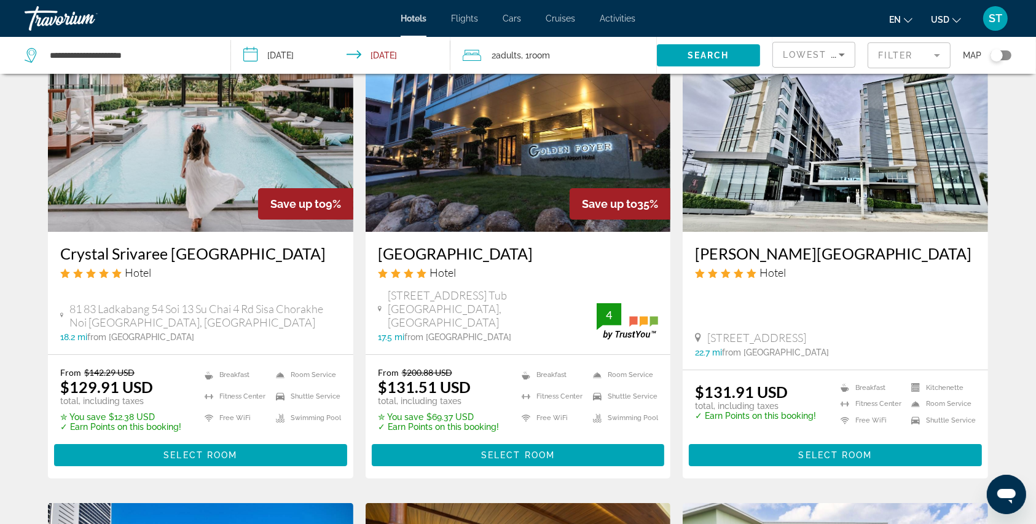
scroll to position [163, 0]
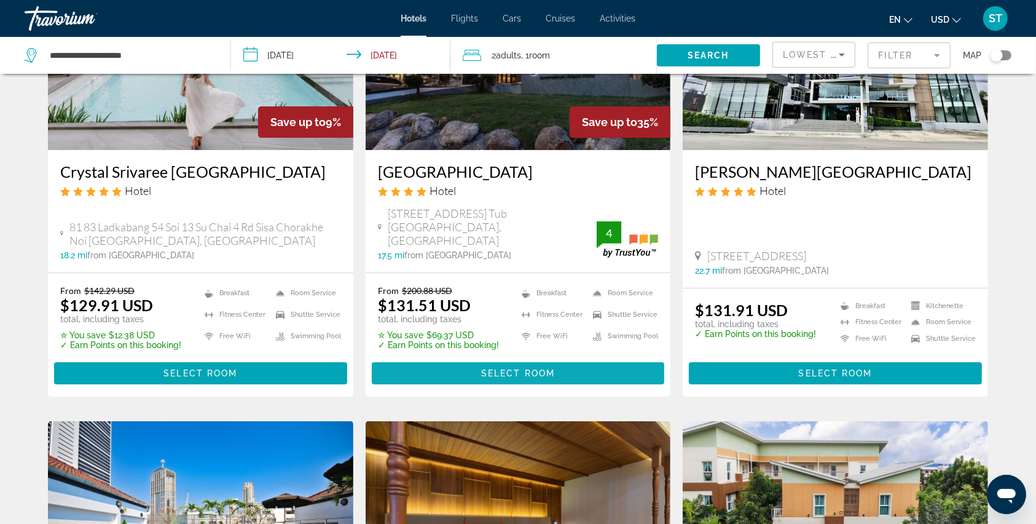
click at [504, 375] on span "Select Room" at bounding box center [518, 373] width 74 height 10
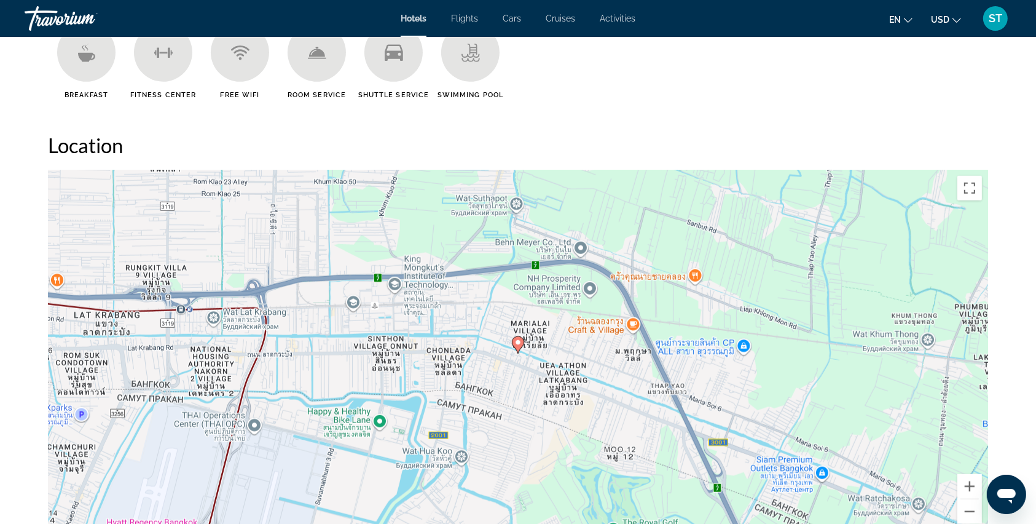
scroll to position [738, 0]
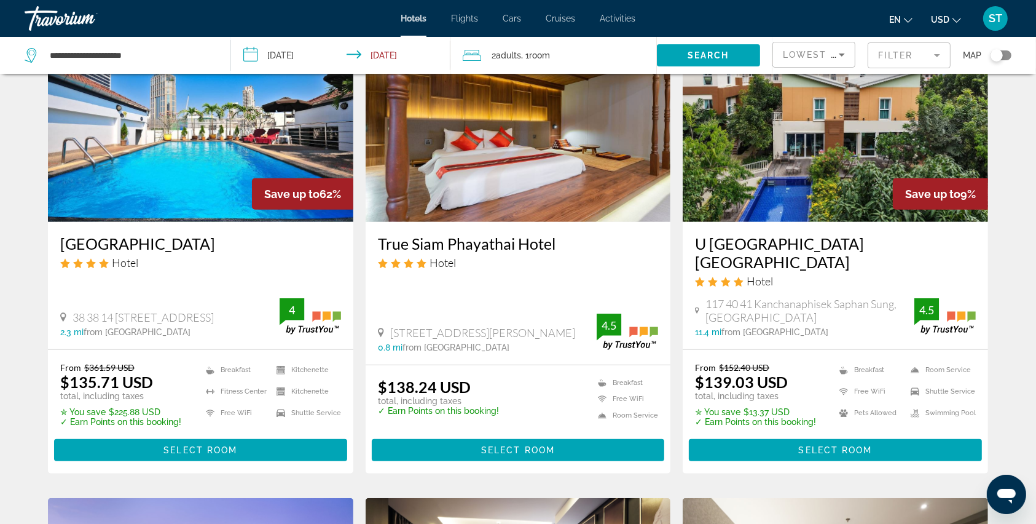
scroll to position [573, 0]
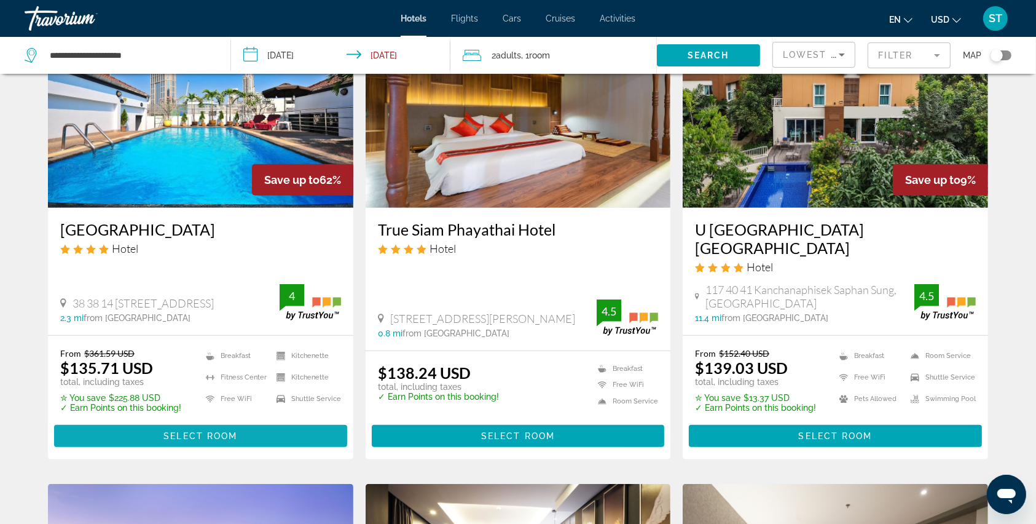
click at [207, 432] on span "Main content" at bounding box center [200, 436] width 293 height 30
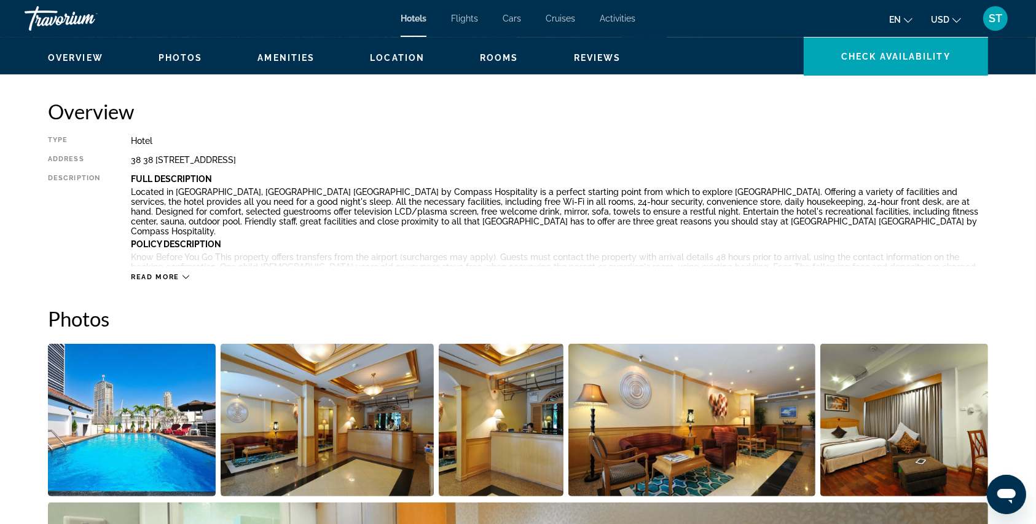
scroll to position [163, 0]
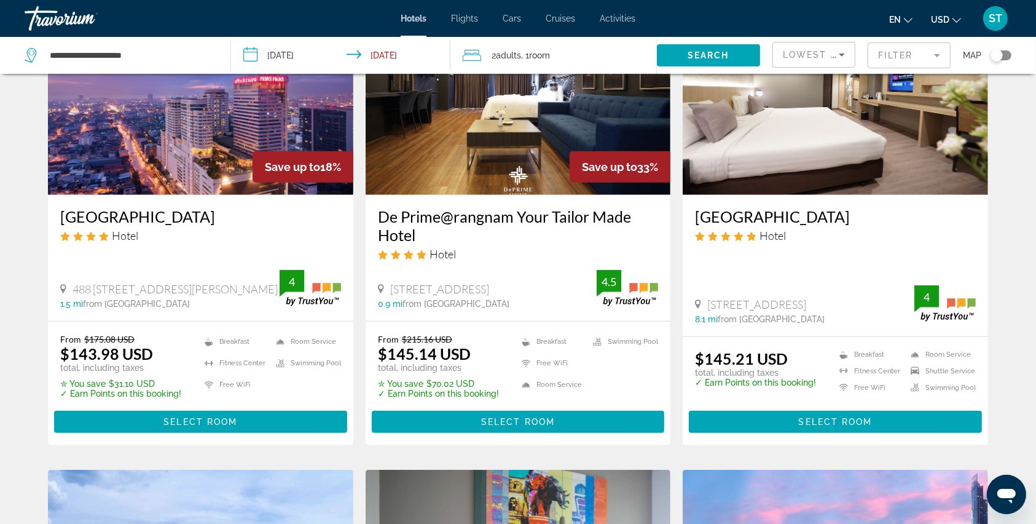
scroll to position [1065, 0]
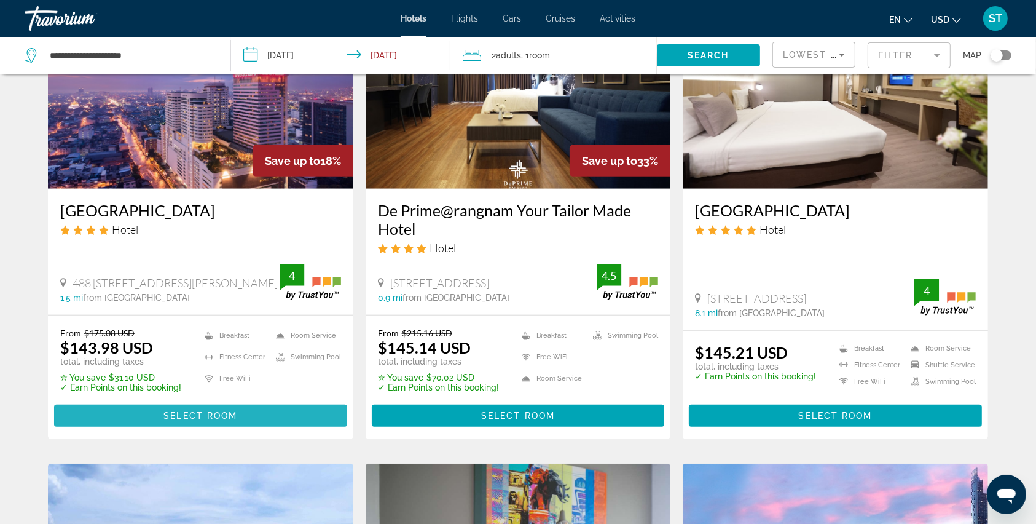
click at [271, 420] on span "Main content" at bounding box center [200, 416] width 293 height 30
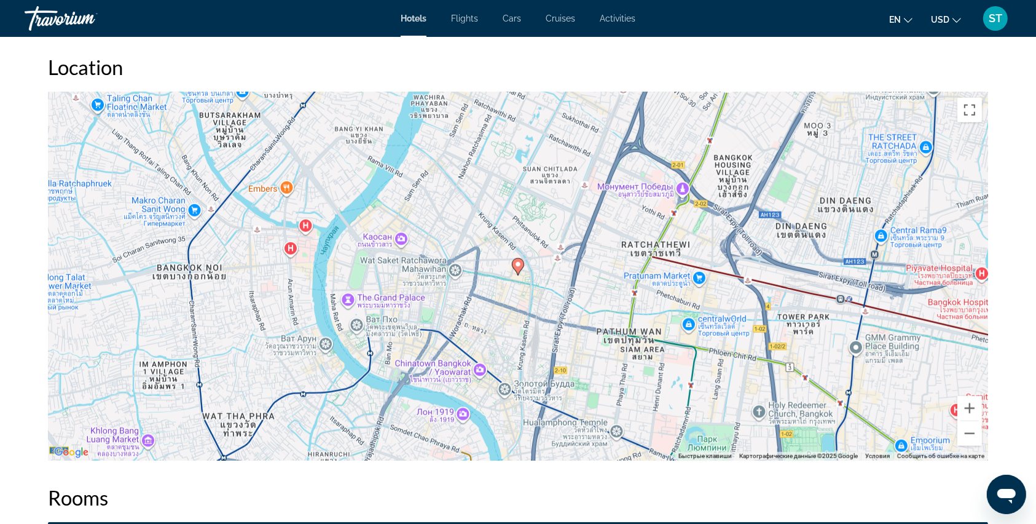
scroll to position [988, 0]
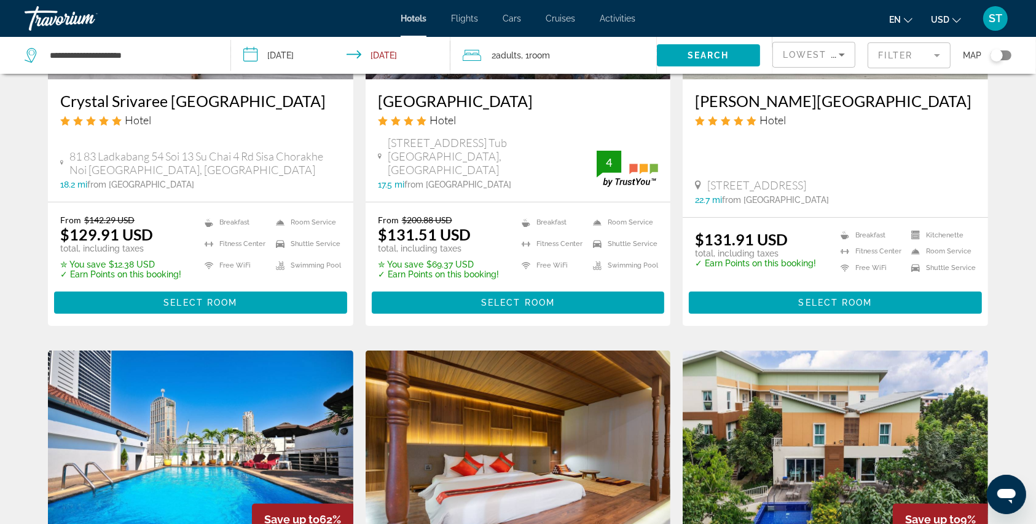
scroll to position [246, 0]
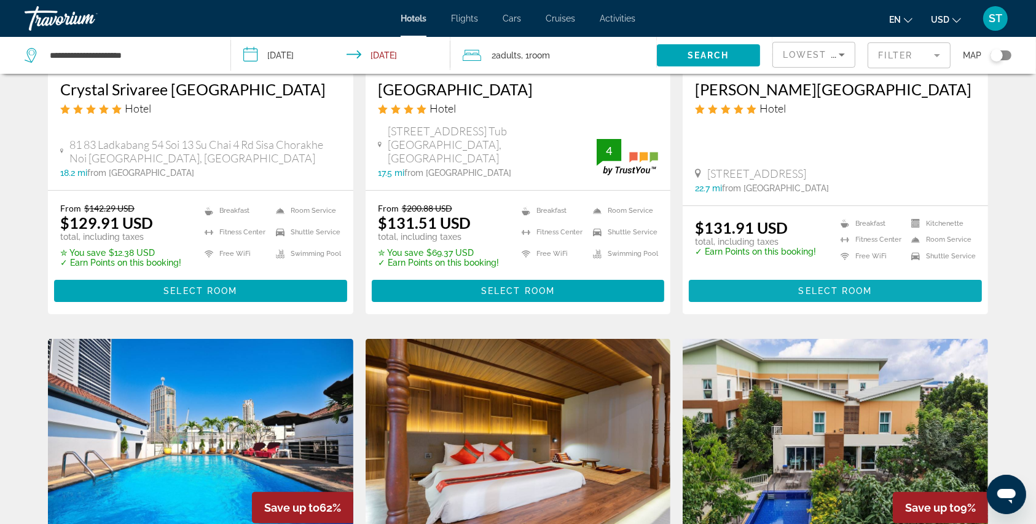
click at [814, 293] on span "Select Room" at bounding box center [836, 291] width 74 height 10
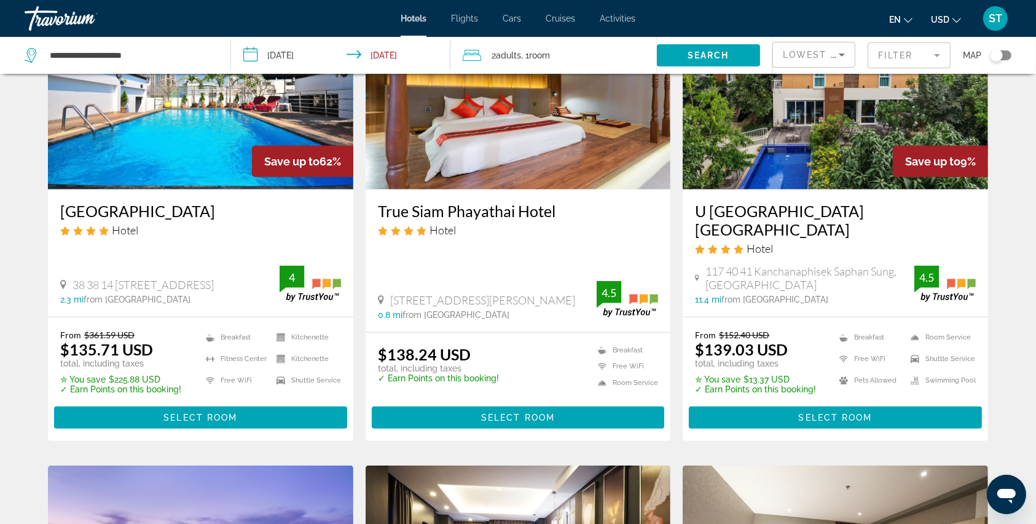
scroll to position [738, 0]
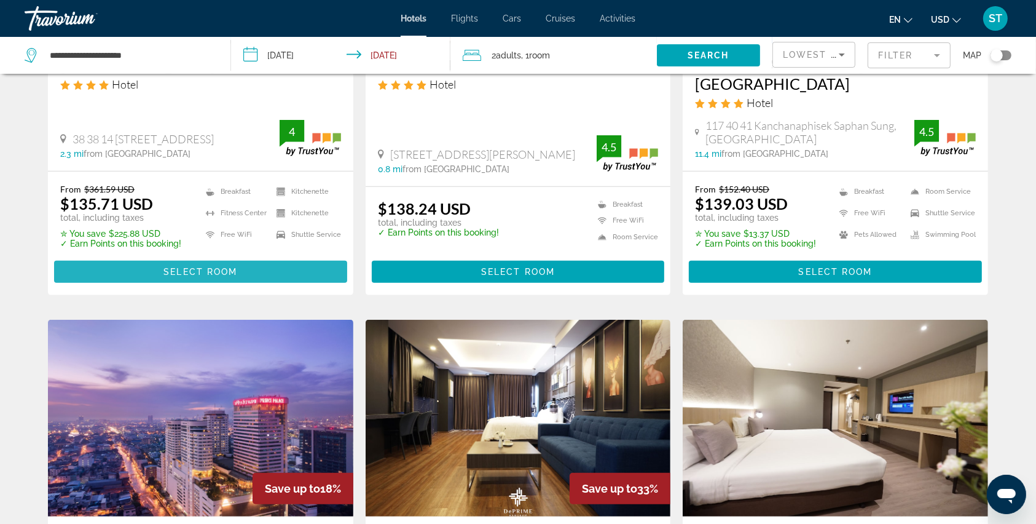
click at [223, 275] on span "Select Room" at bounding box center [200, 272] width 74 height 10
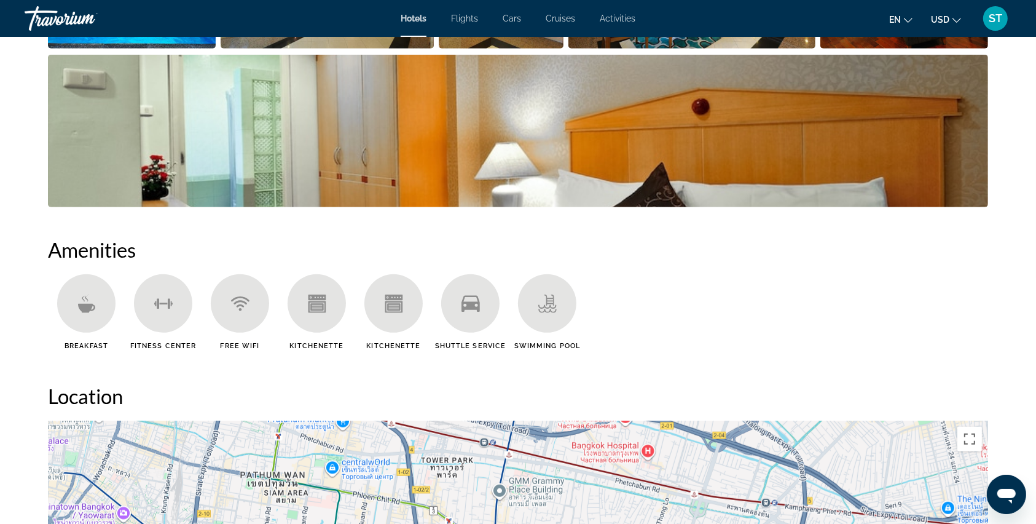
scroll to position [655, 0]
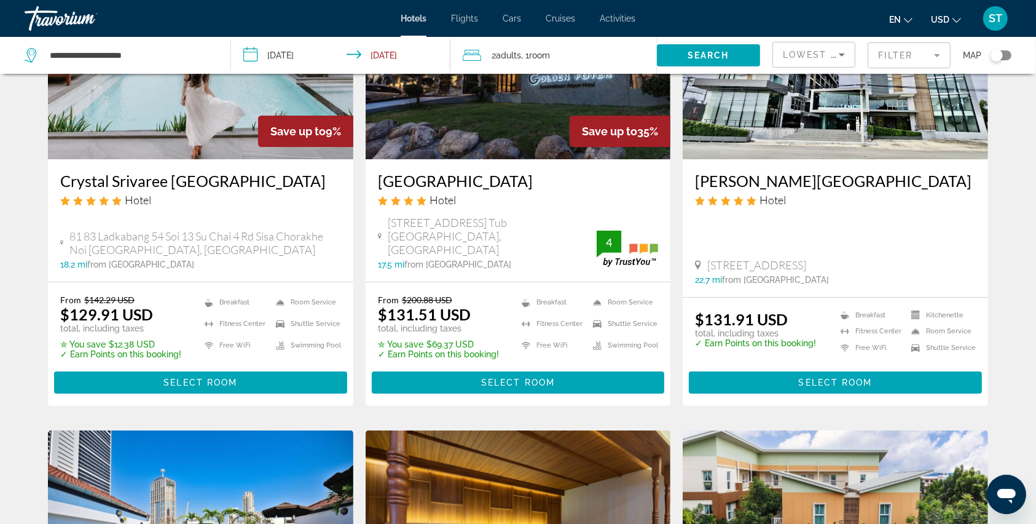
scroll to position [82, 0]
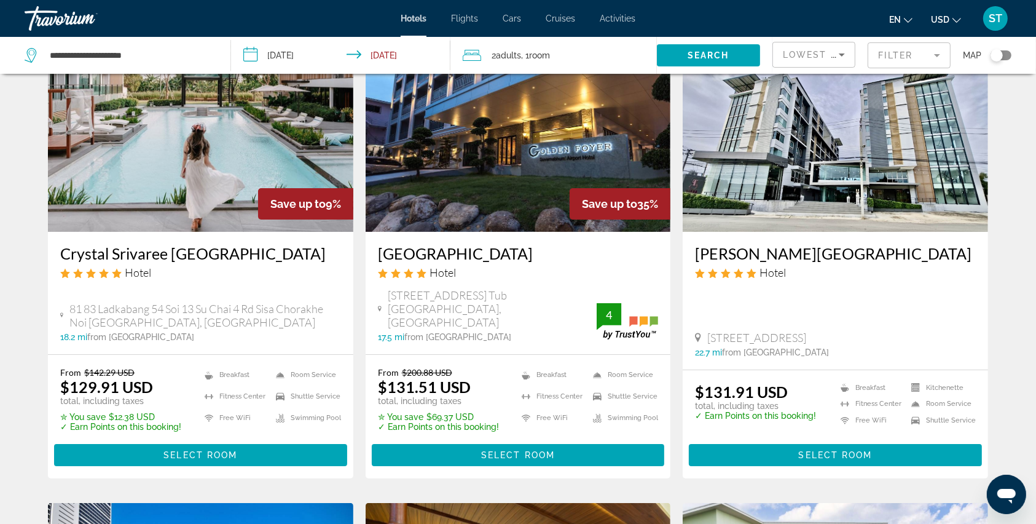
click at [253, 57] on input "**********" at bounding box center [343, 57] width 224 height 41
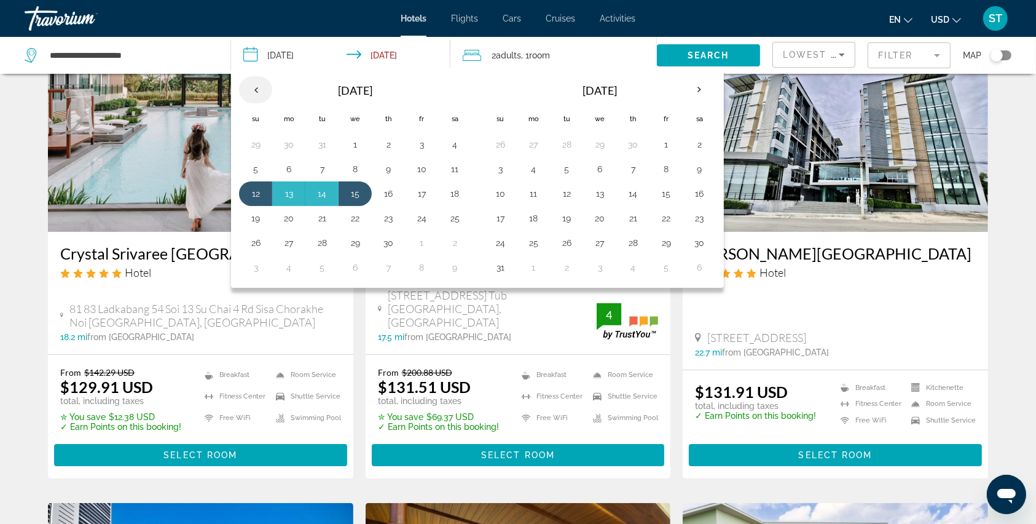
click at [259, 90] on th "Previous month" at bounding box center [255, 89] width 33 height 27
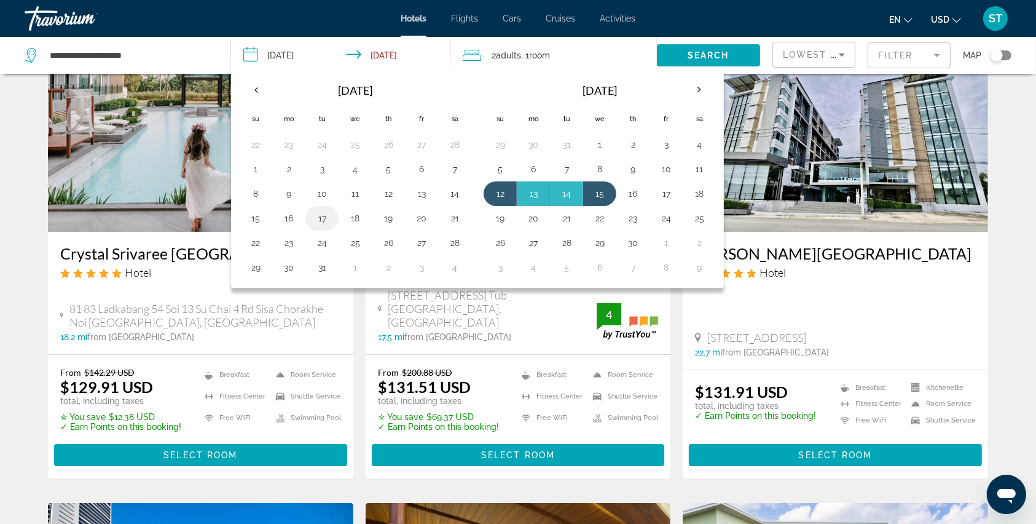
click at [320, 216] on button "17" at bounding box center [322, 218] width 20 height 17
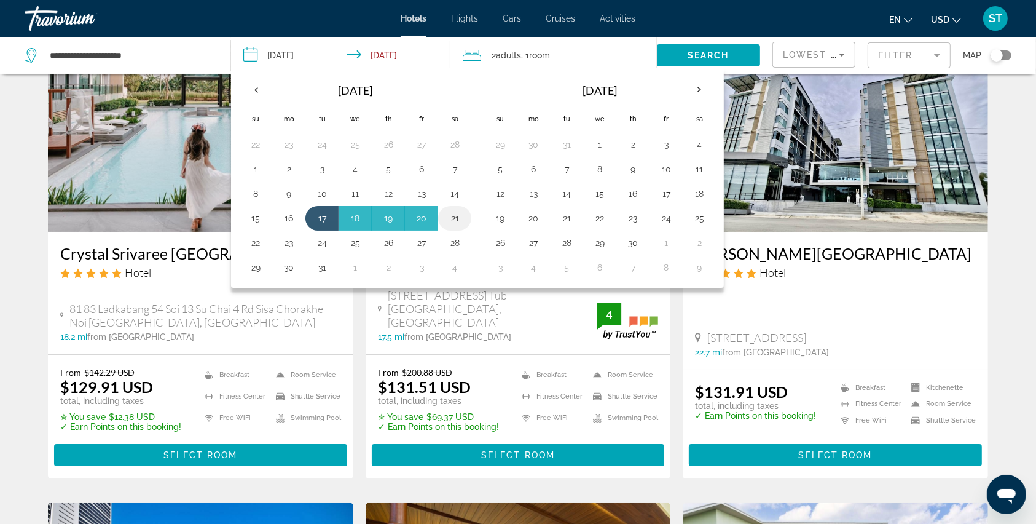
click at [452, 220] on button "21" at bounding box center [455, 218] width 20 height 17
type input "**********"
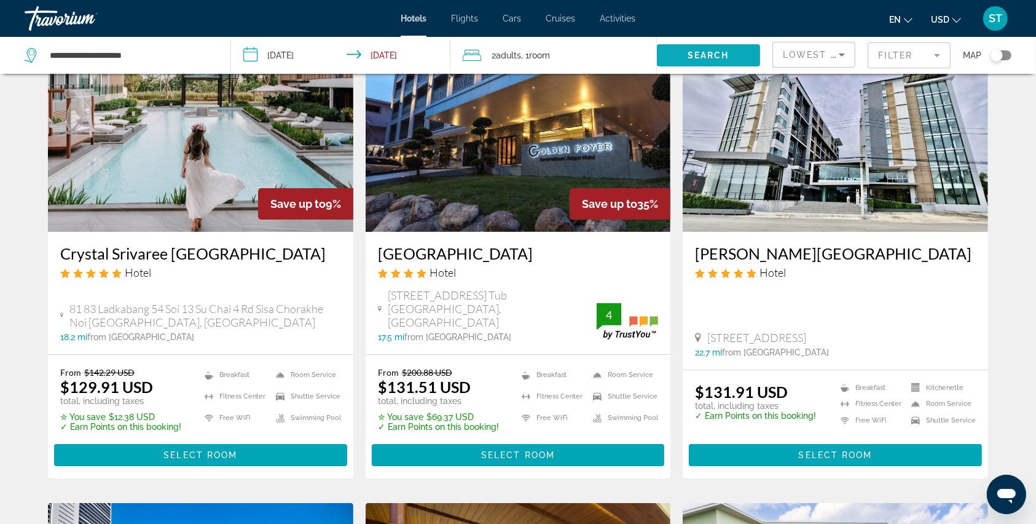
click at [693, 53] on span "Search" at bounding box center [709, 55] width 42 height 10
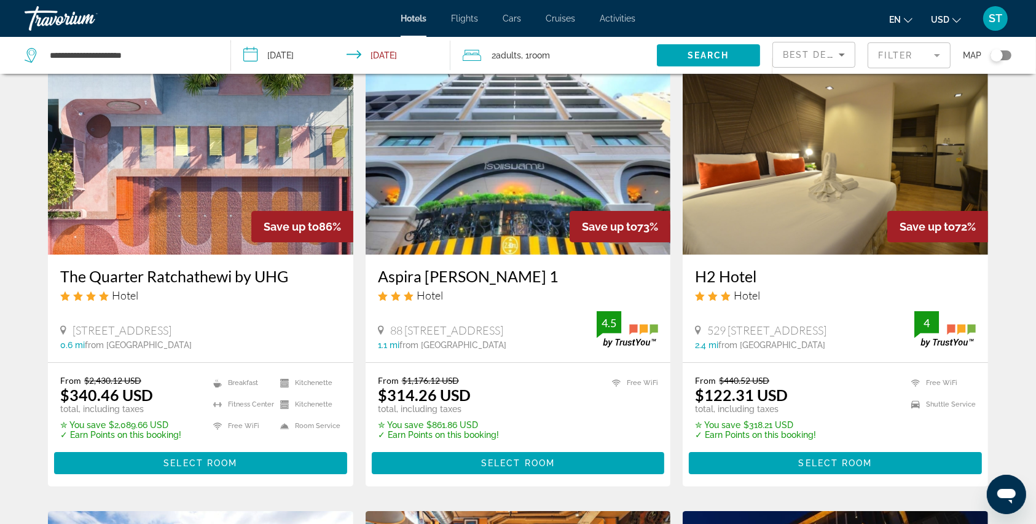
scroll to position [82, 0]
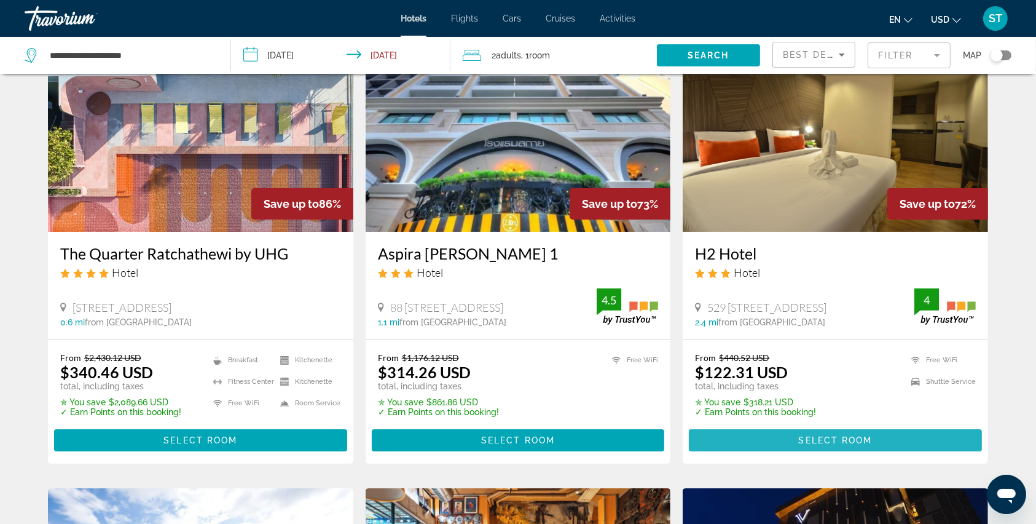
click at [821, 438] on span "Select Room" at bounding box center [836, 440] width 74 height 10
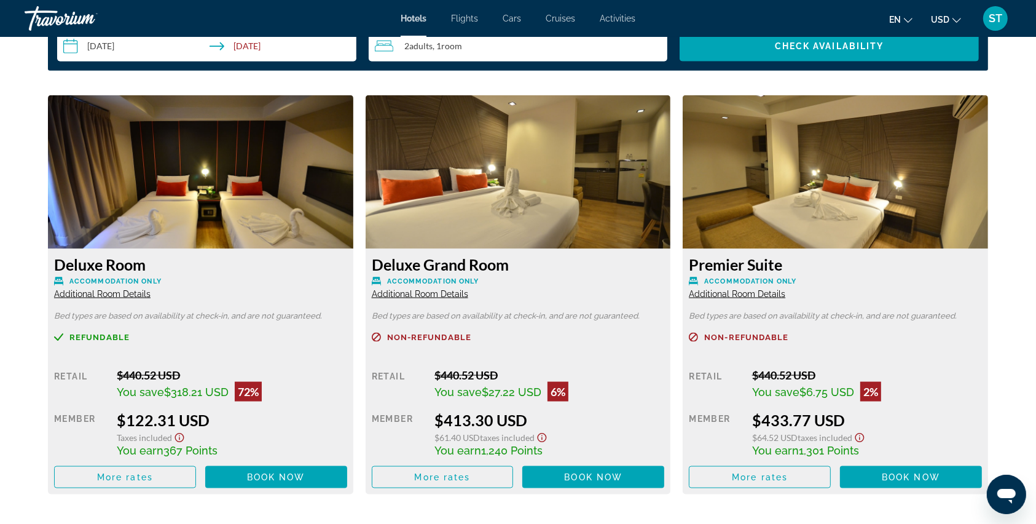
scroll to position [1639, 0]
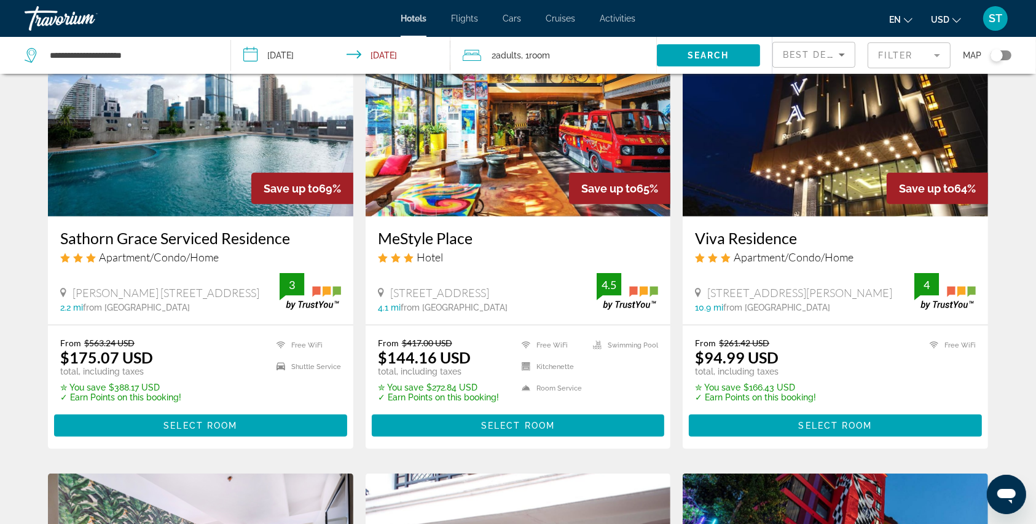
scroll to position [573, 0]
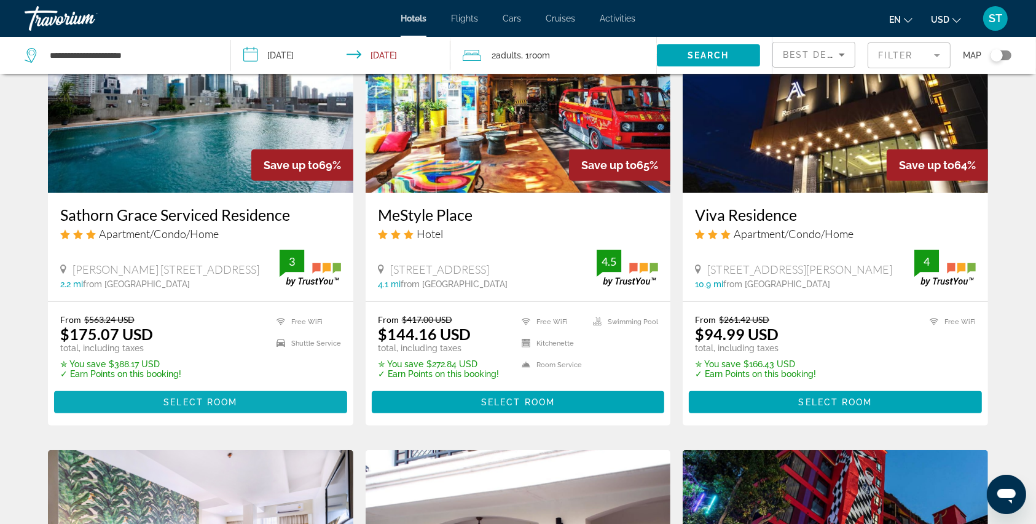
click at [187, 404] on span "Select Room" at bounding box center [200, 402] width 74 height 10
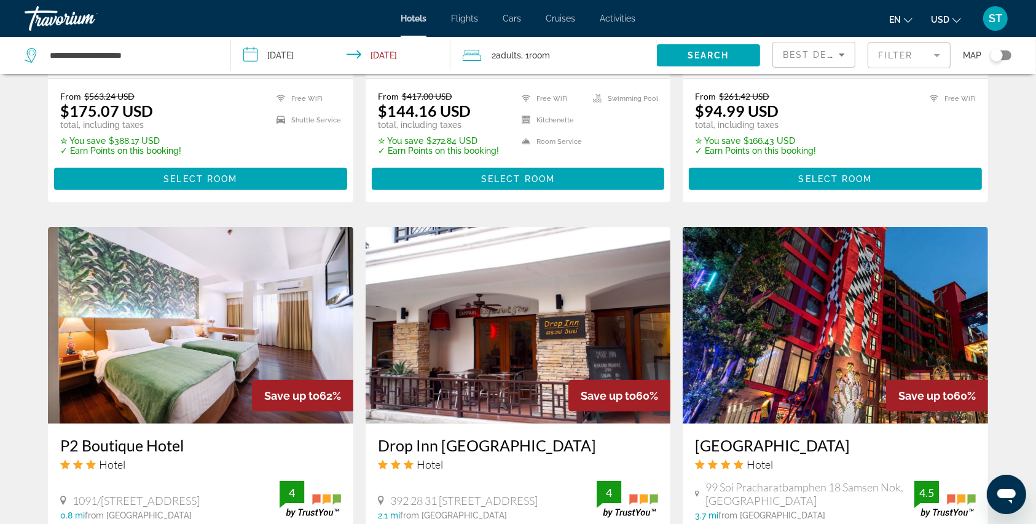
scroll to position [655, 0]
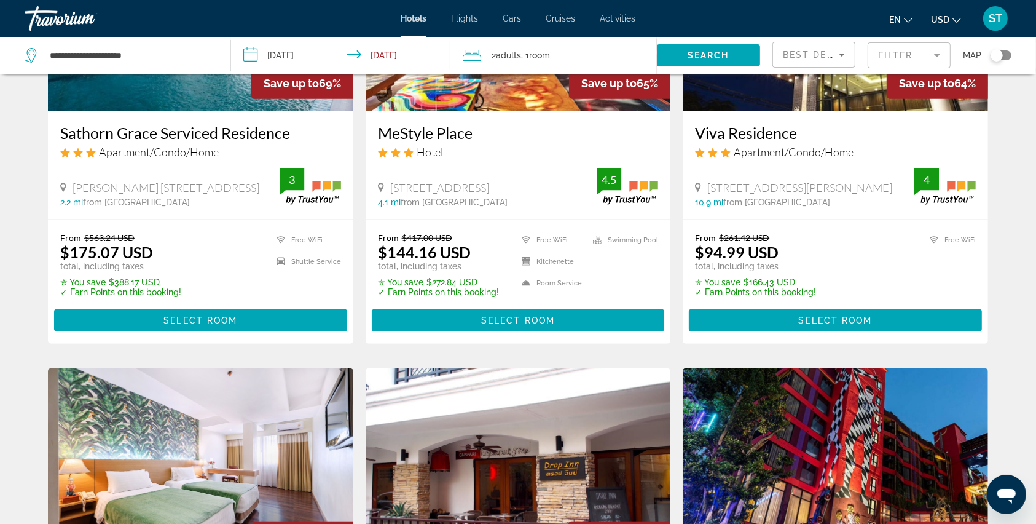
click at [898, 57] on mat-form-field "Filter" at bounding box center [909, 55] width 83 height 26
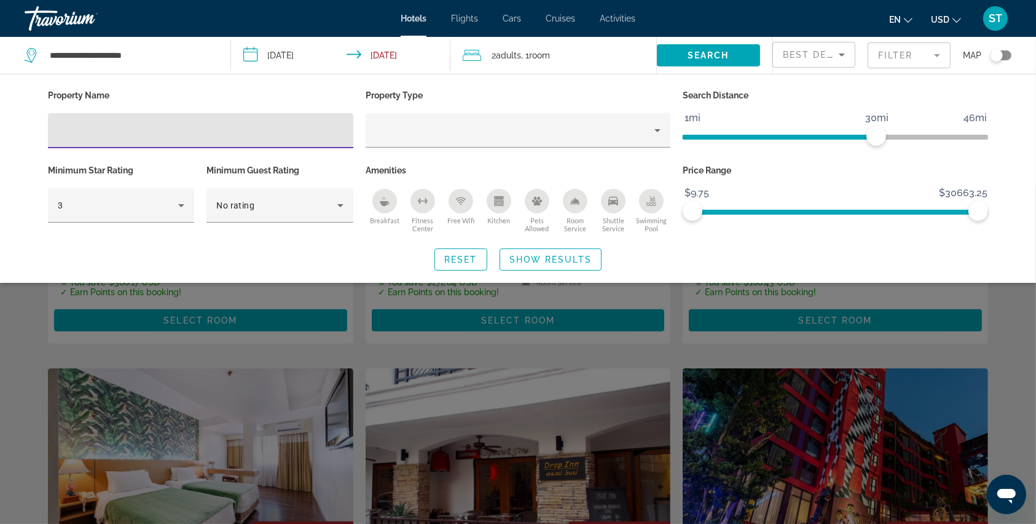
click at [391, 204] on div "Breakfast" at bounding box center [384, 201] width 25 height 25
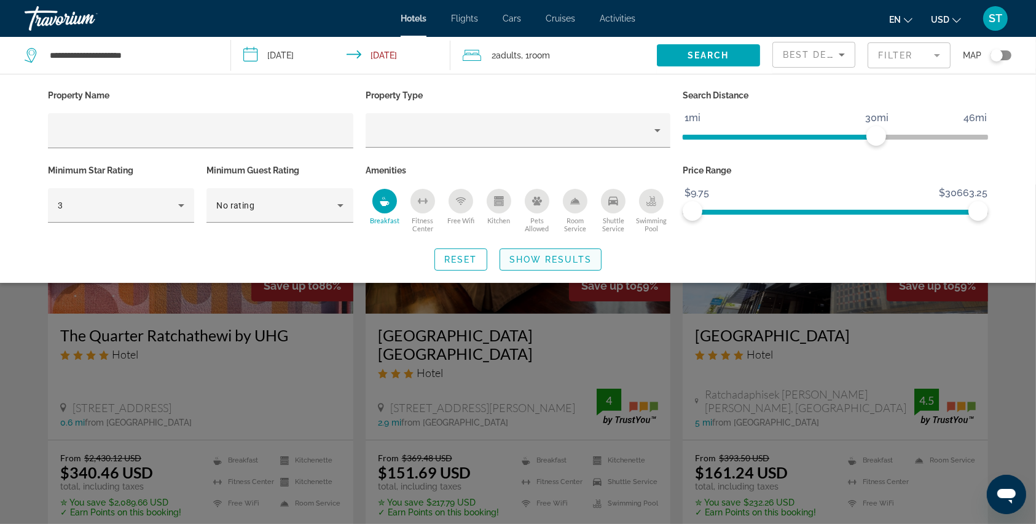
click at [526, 257] on span "Show Results" at bounding box center [551, 259] width 82 height 10
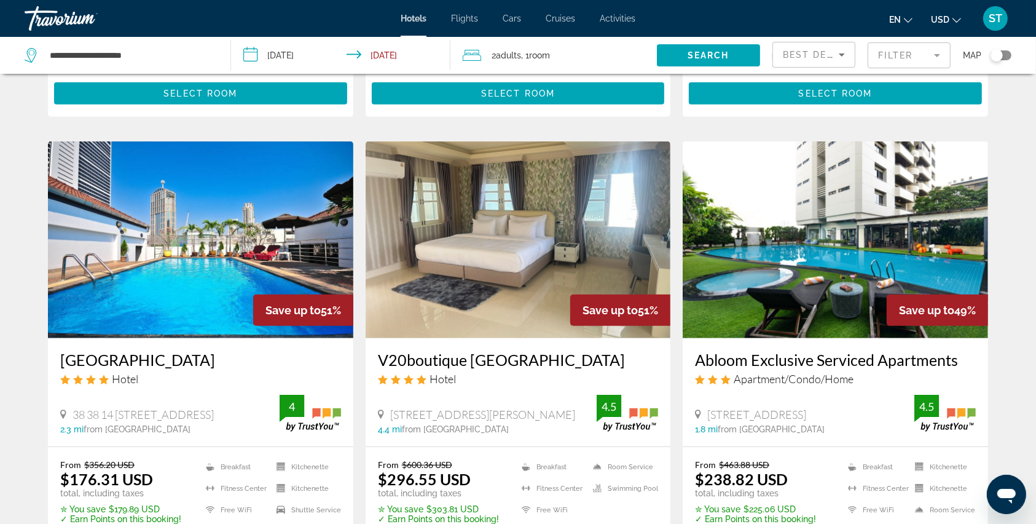
scroll to position [655, 0]
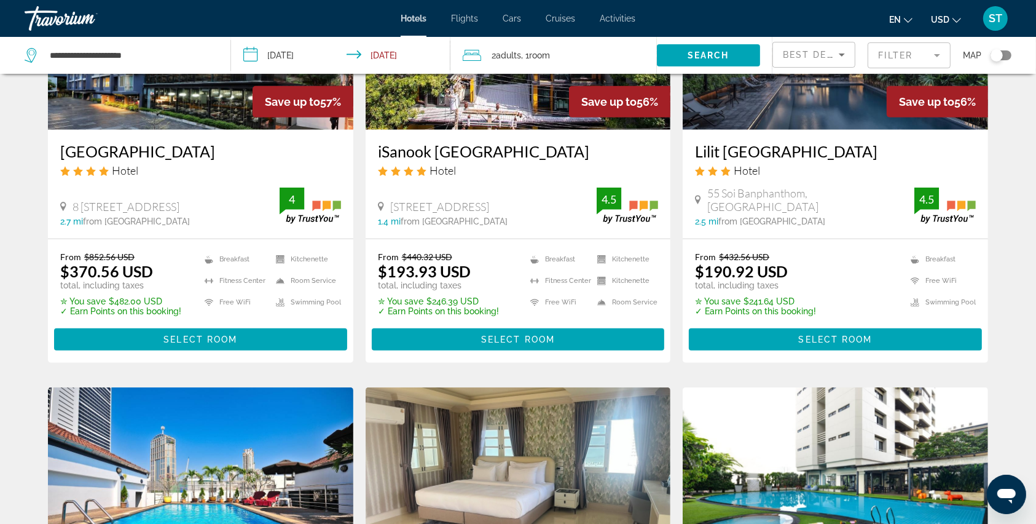
click at [811, 60] on div "Best Deals" at bounding box center [811, 54] width 56 height 15
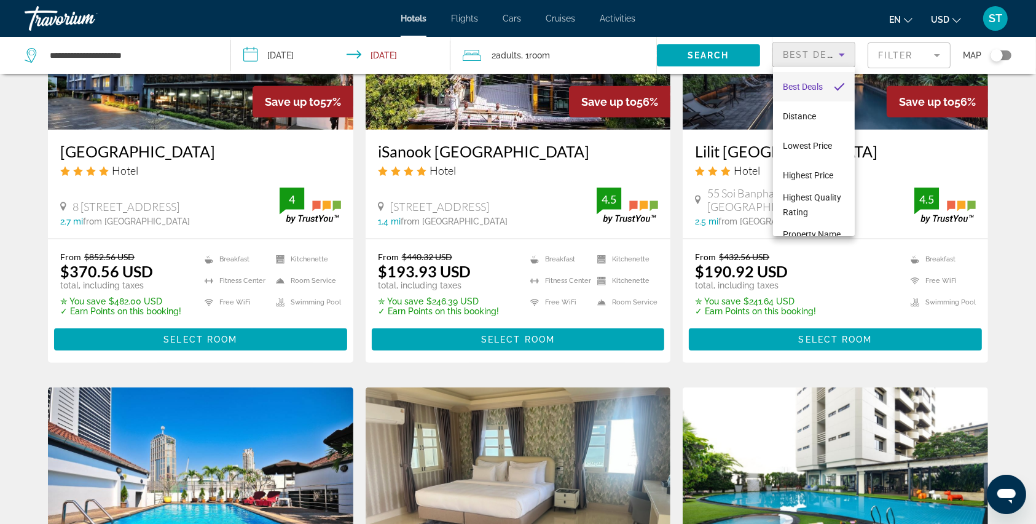
click at [896, 59] on div at bounding box center [518, 262] width 1036 height 524
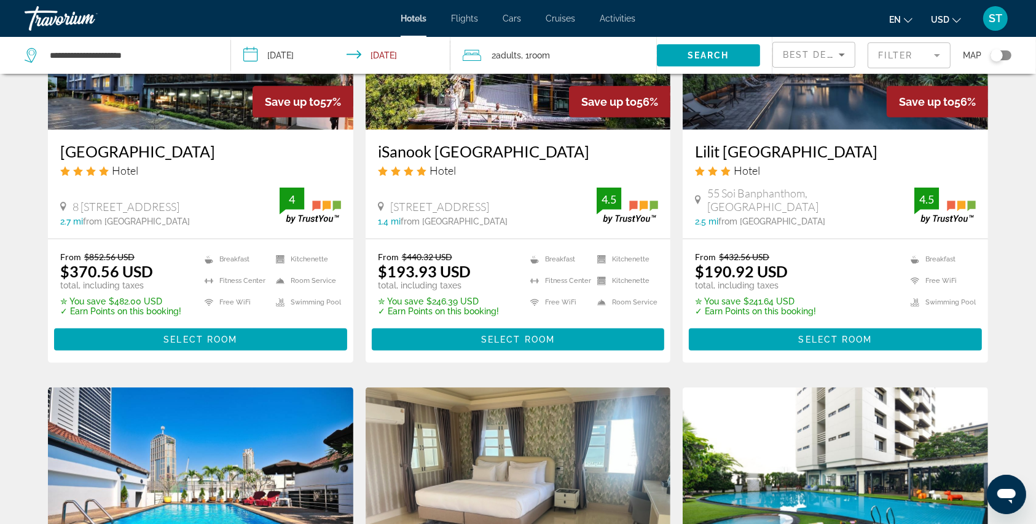
click at [896, 59] on mat-form-field "Filter" at bounding box center [909, 55] width 83 height 26
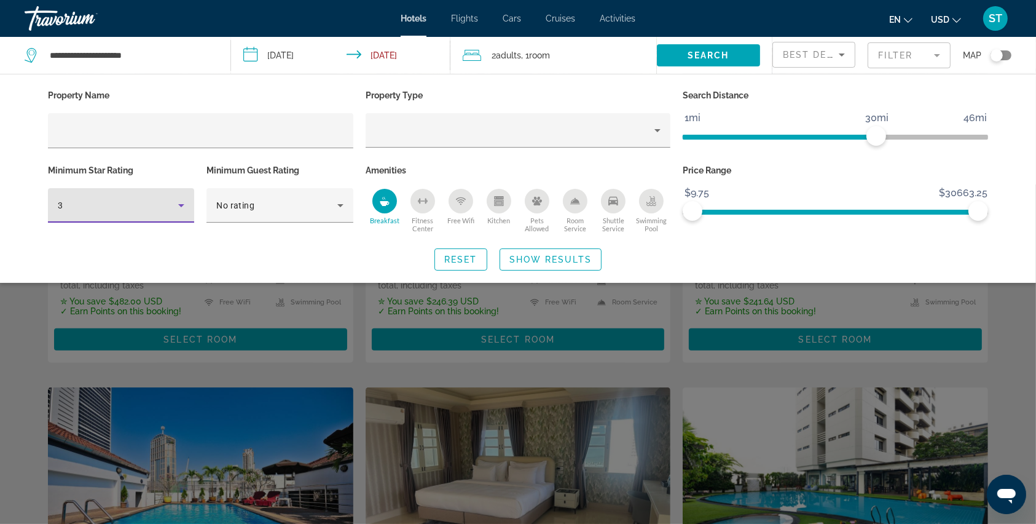
click at [86, 208] on div "3" at bounding box center [118, 205] width 120 height 15
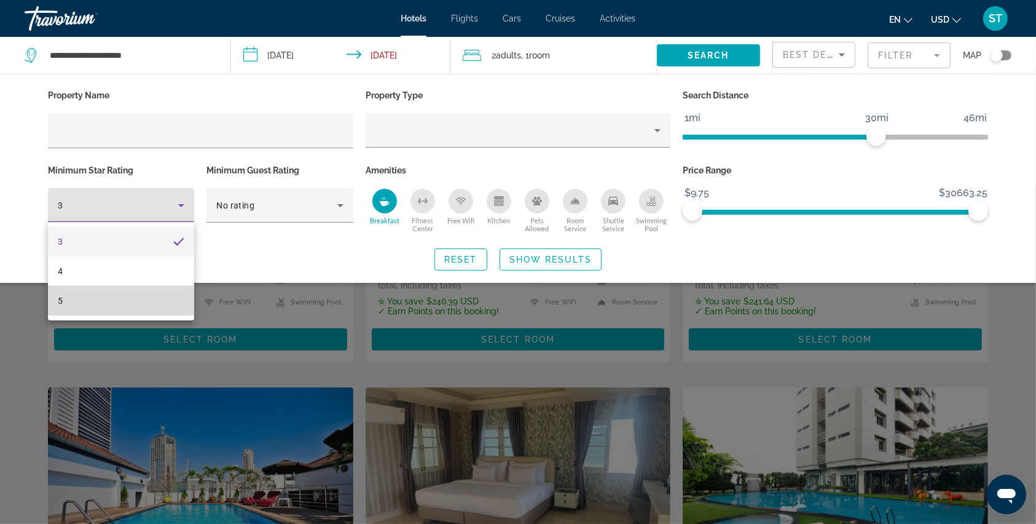
click at [79, 295] on mat-option "5" at bounding box center [121, 301] width 146 height 30
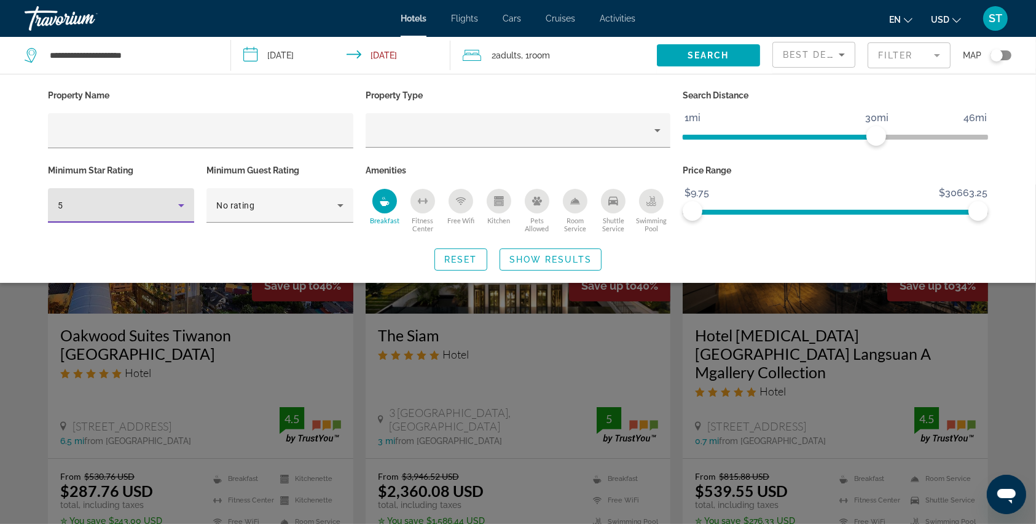
click at [101, 201] on div "5" at bounding box center [118, 205] width 120 height 15
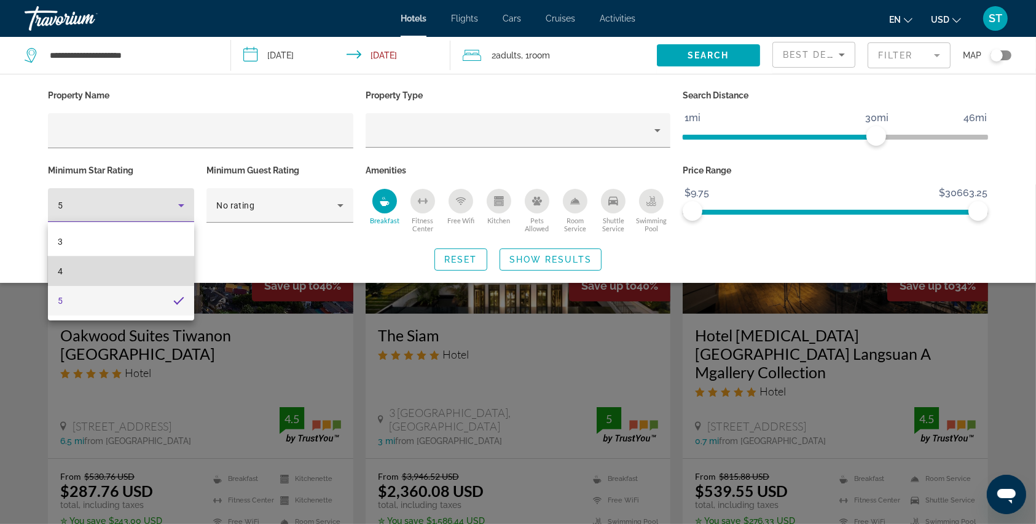
click at [67, 270] on mat-option "4" at bounding box center [121, 271] width 146 height 30
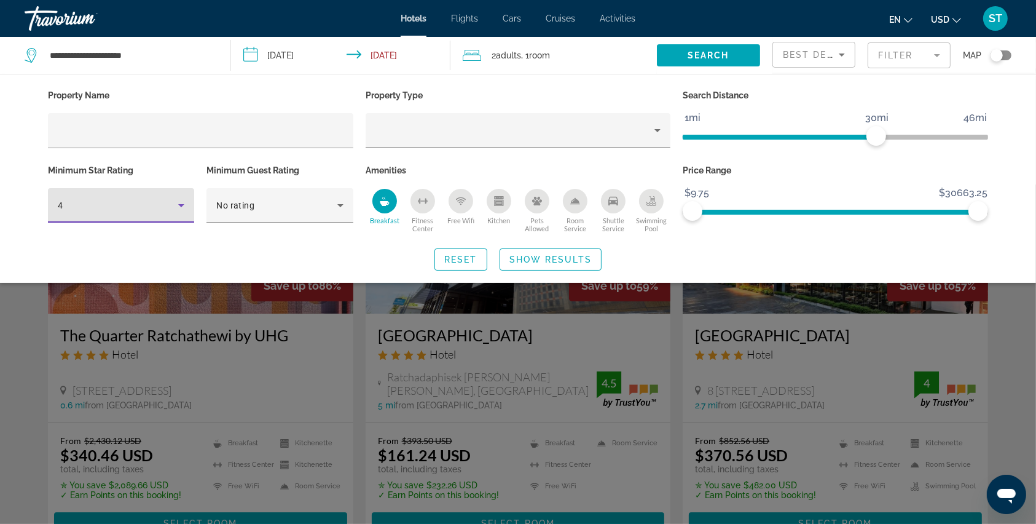
click at [605, 302] on div "Search widget" at bounding box center [518, 353] width 1036 height 339
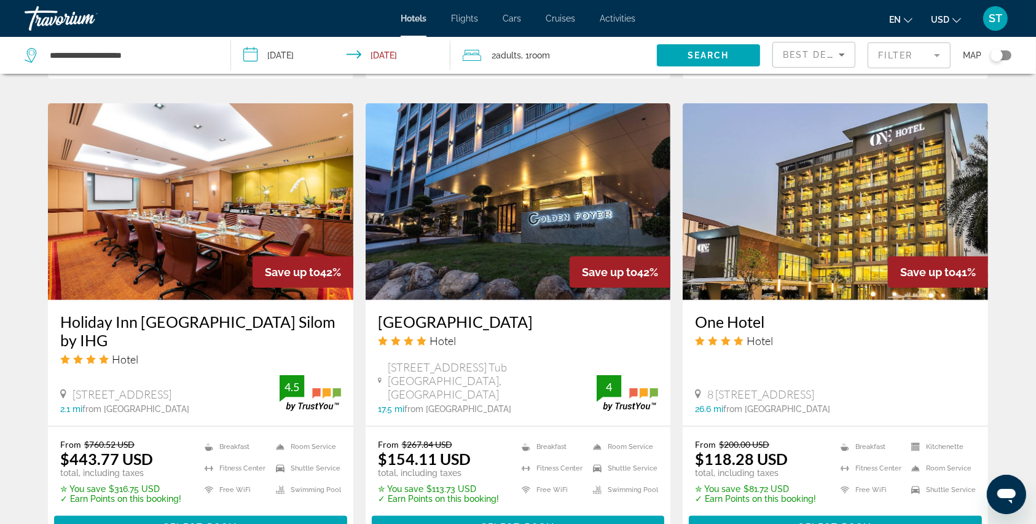
scroll to position [1475, 0]
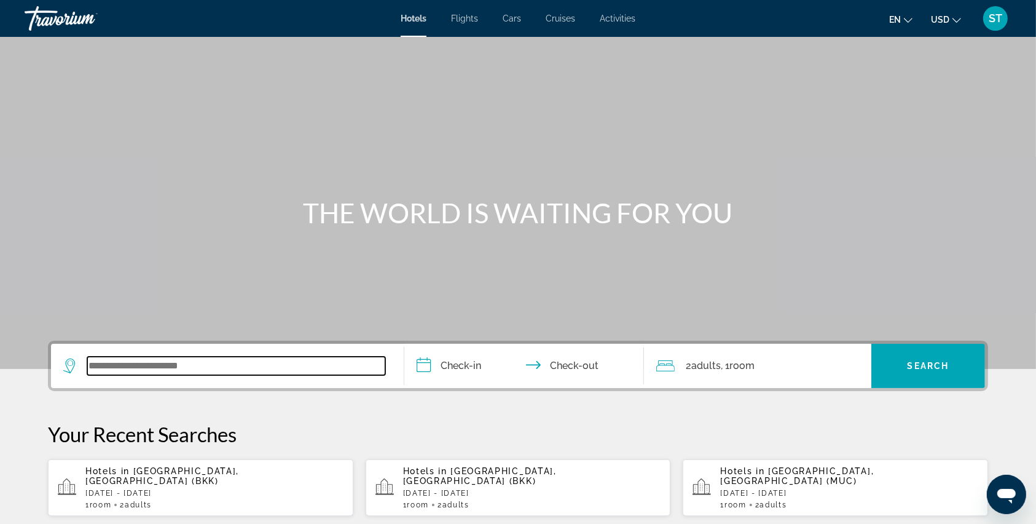
click at [111, 361] on input "Search widget" at bounding box center [236, 365] width 298 height 18
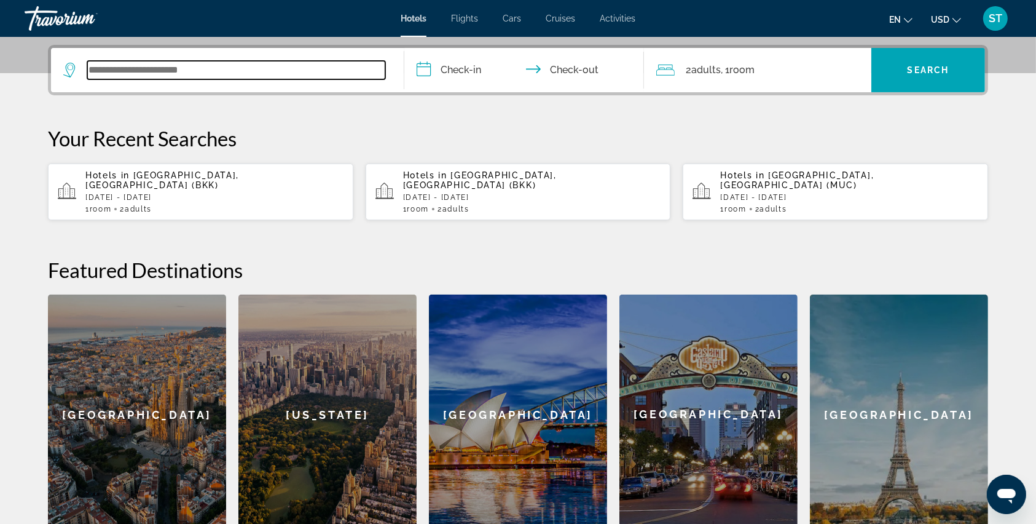
scroll to position [300, 0]
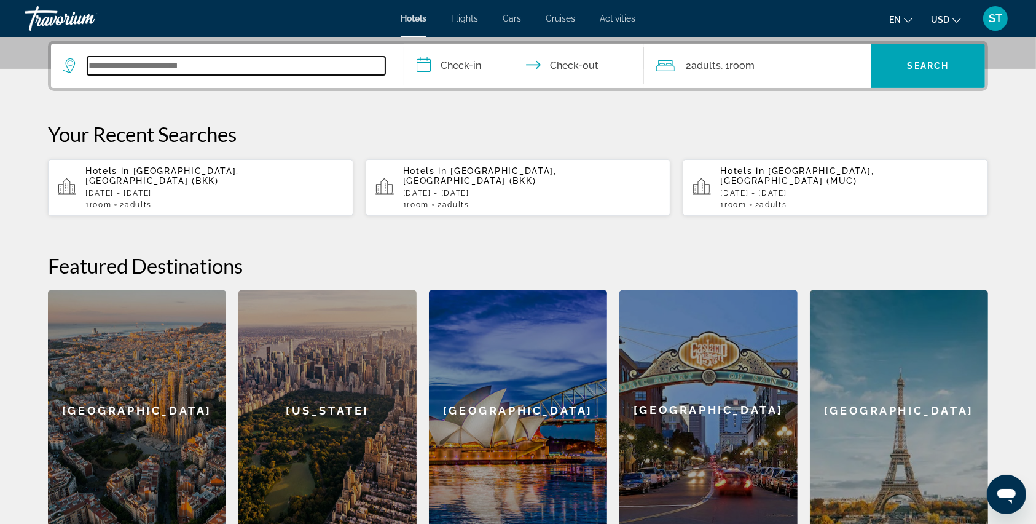
paste input "********"
click at [181, 61] on input "********" at bounding box center [236, 66] width 298 height 18
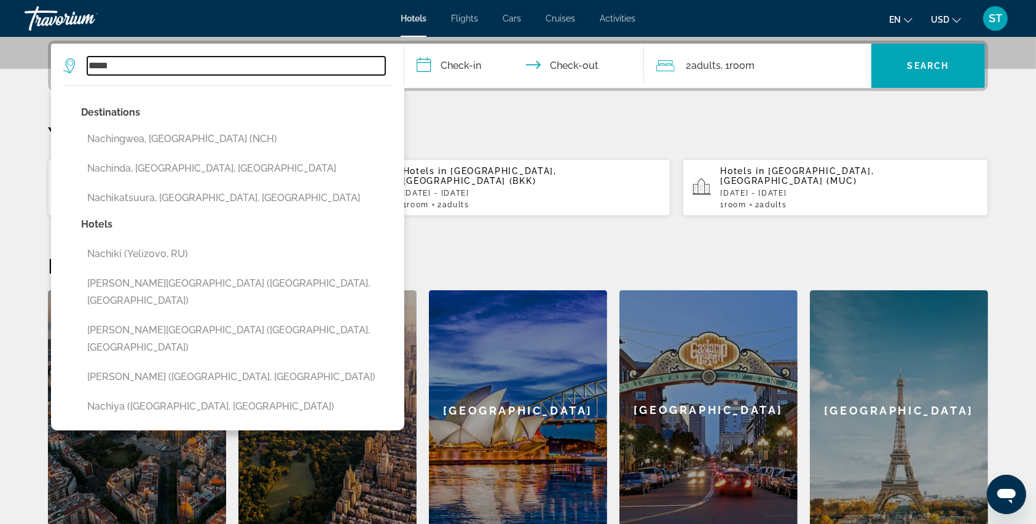
click at [127, 70] on input "*****" at bounding box center [236, 66] width 298 height 18
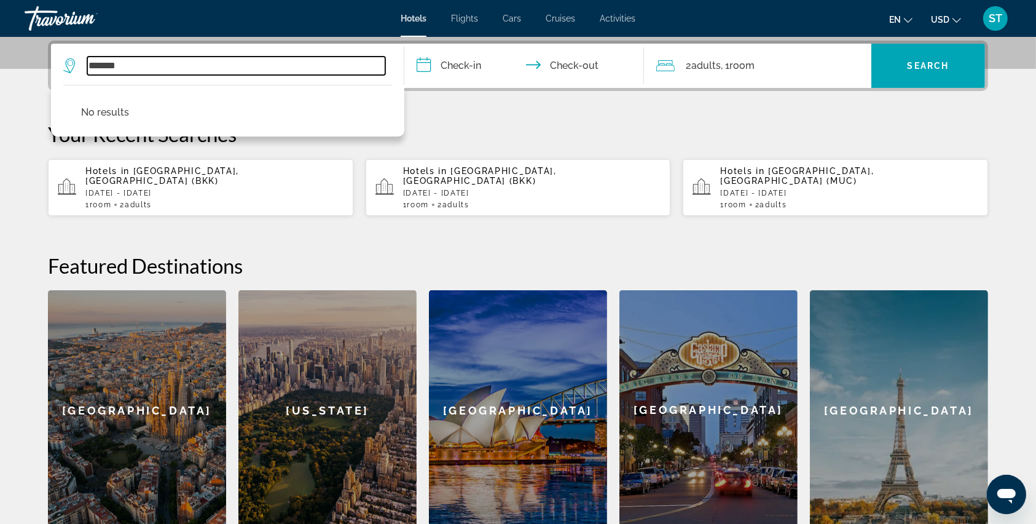
type input "******"
